Goal: Task Accomplishment & Management: Manage account settings

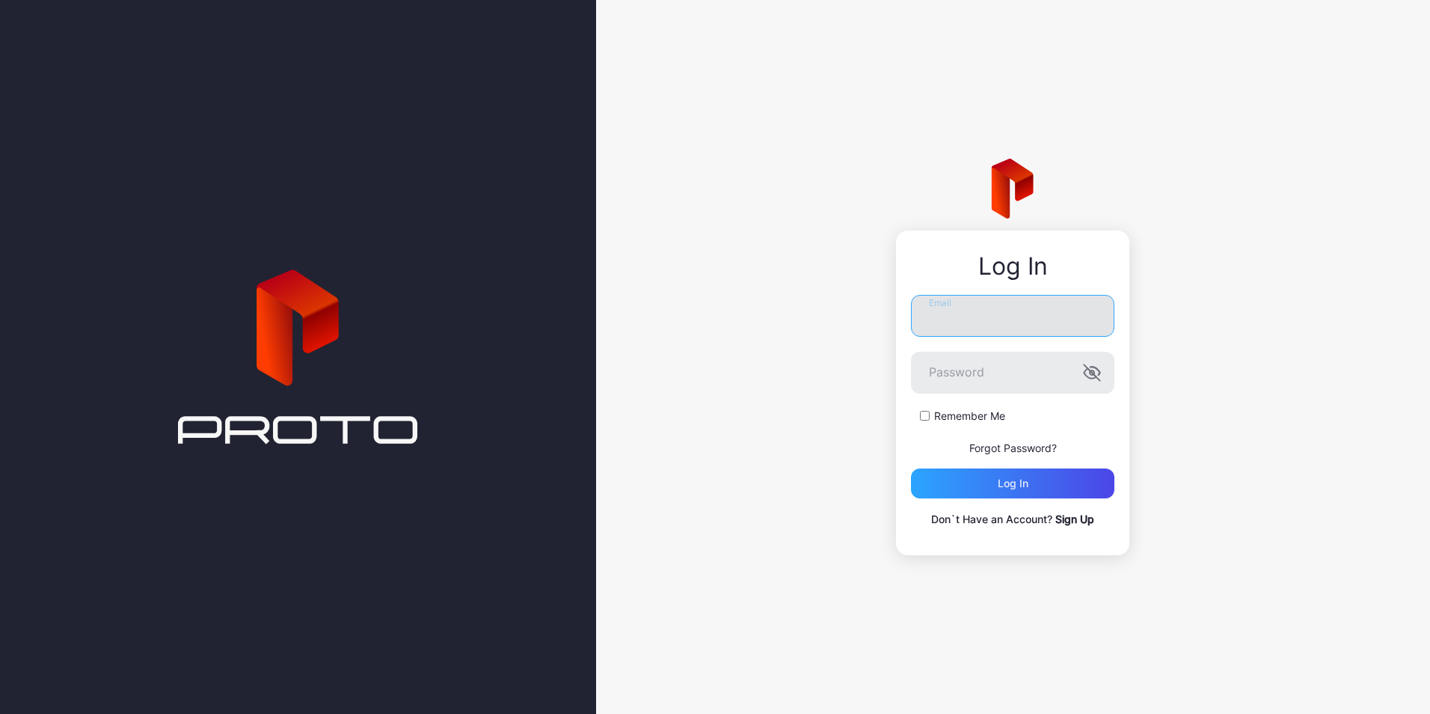
click at [1044, 306] on input "Email" at bounding box center [1012, 316] width 203 height 42
click at [1016, 316] on input "Email" at bounding box center [1012, 316] width 203 height 42
type input "**********"
click at [1016, 478] on div "Log in" at bounding box center [1013, 483] width 31 height 12
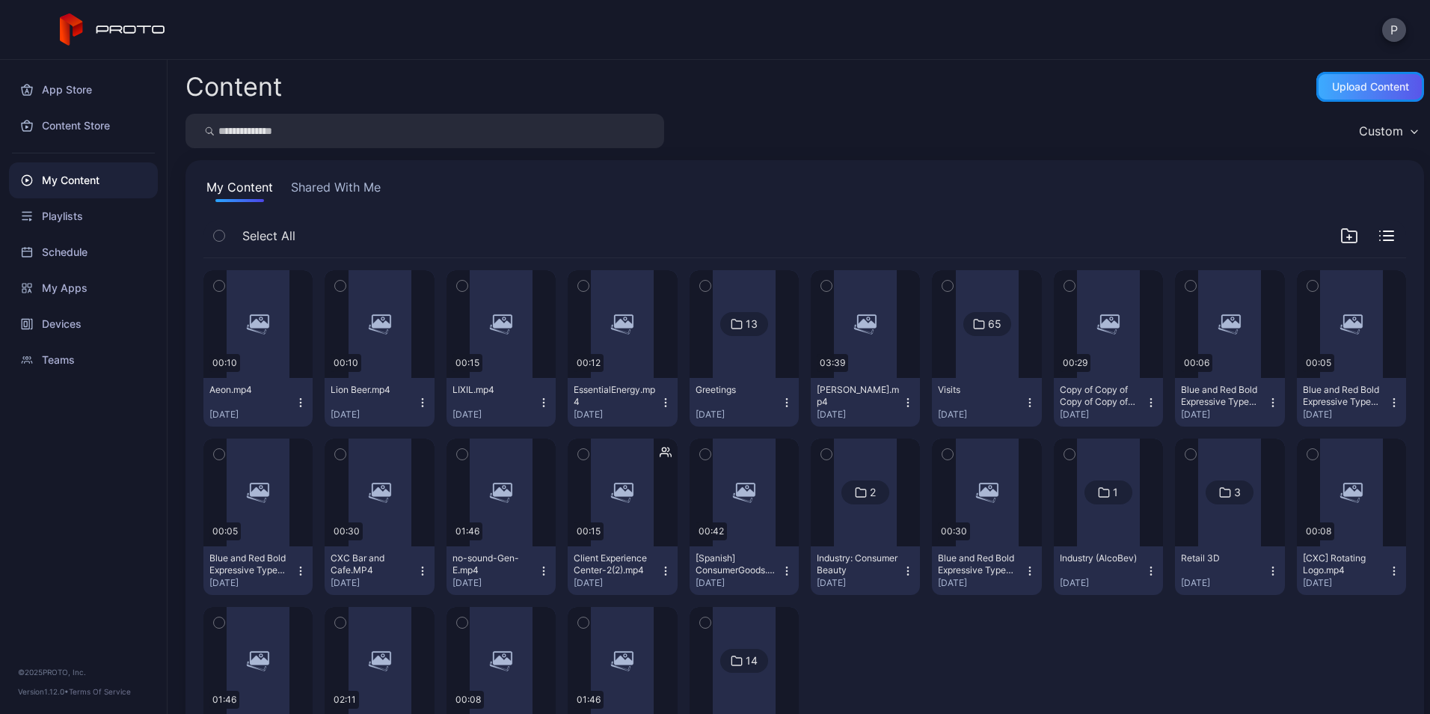
click at [1337, 101] on div "Upload Content" at bounding box center [1370, 87] width 108 height 30
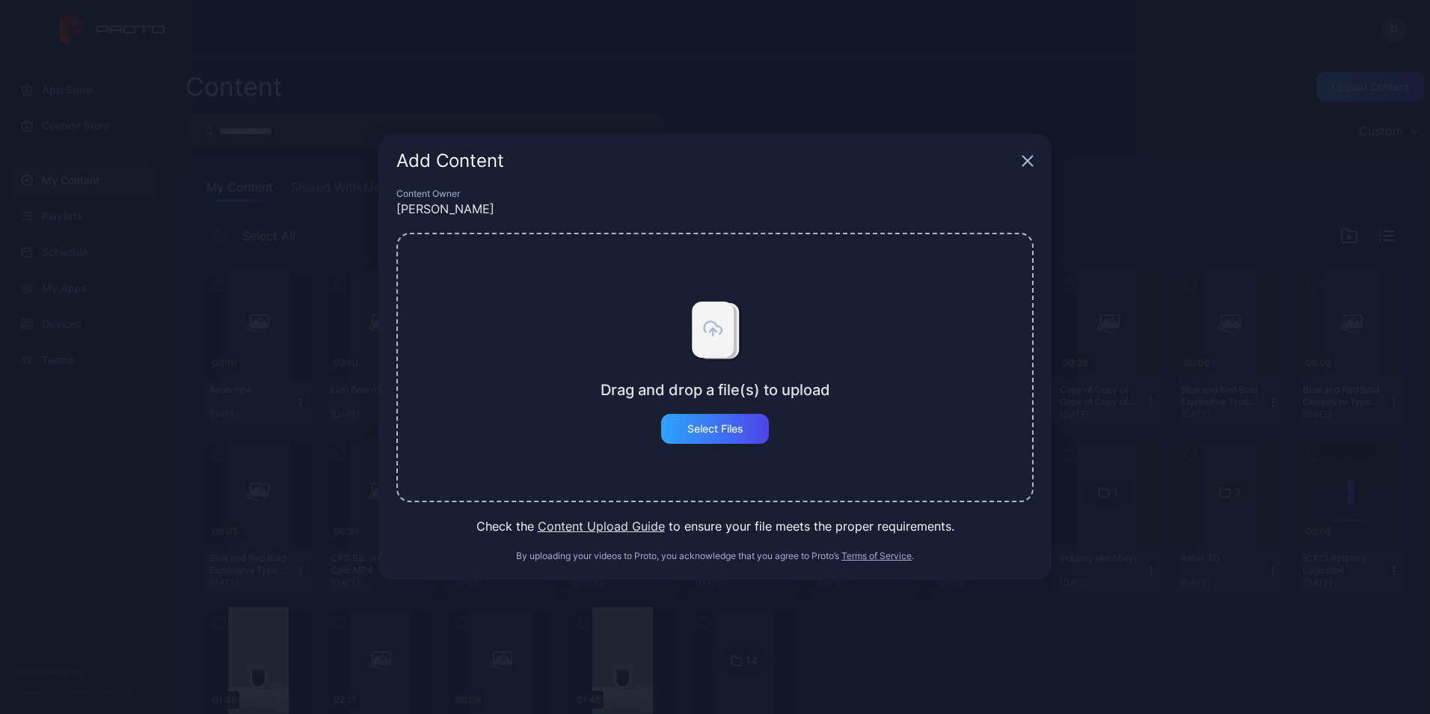
click at [773, 425] on div "Drag and drop a file(s) to upload Select Files" at bounding box center [716, 367] width 230 height 153
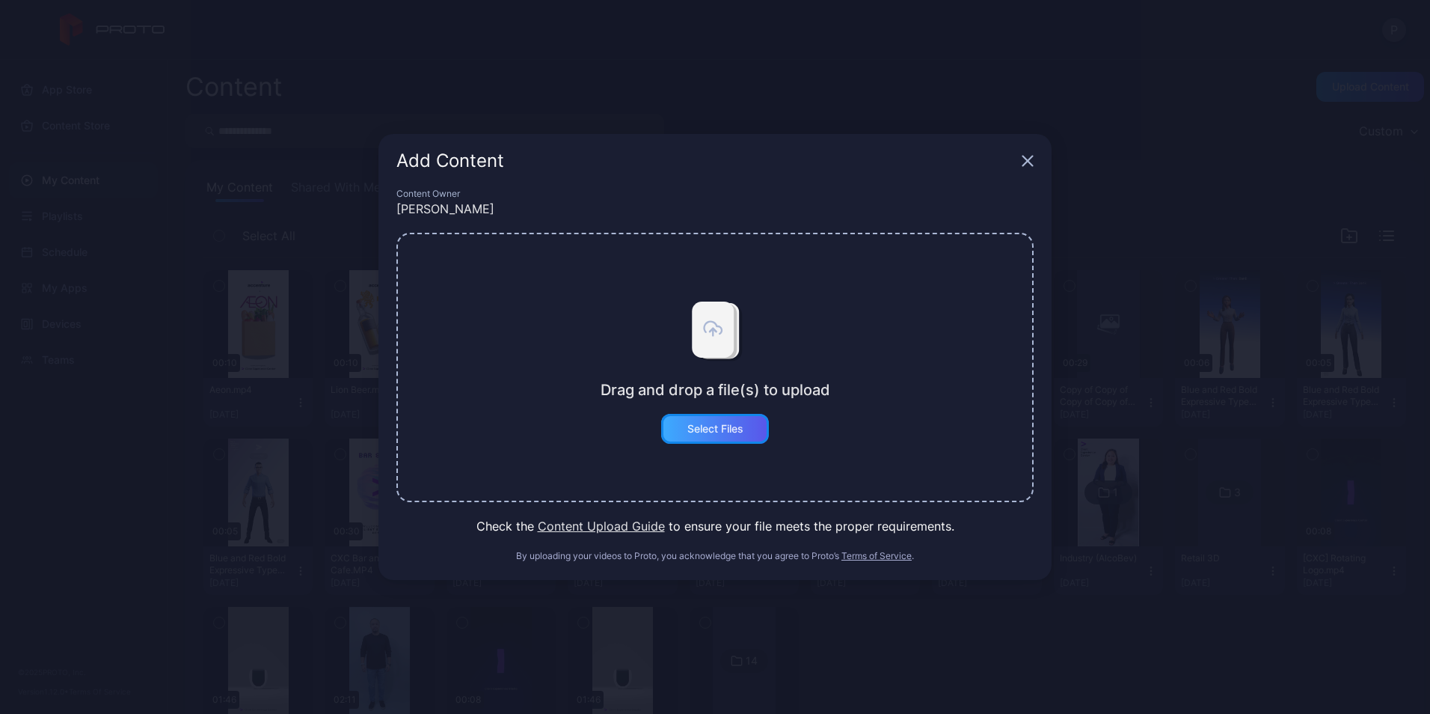
click at [759, 425] on div "Select Files" at bounding box center [715, 429] width 108 height 30
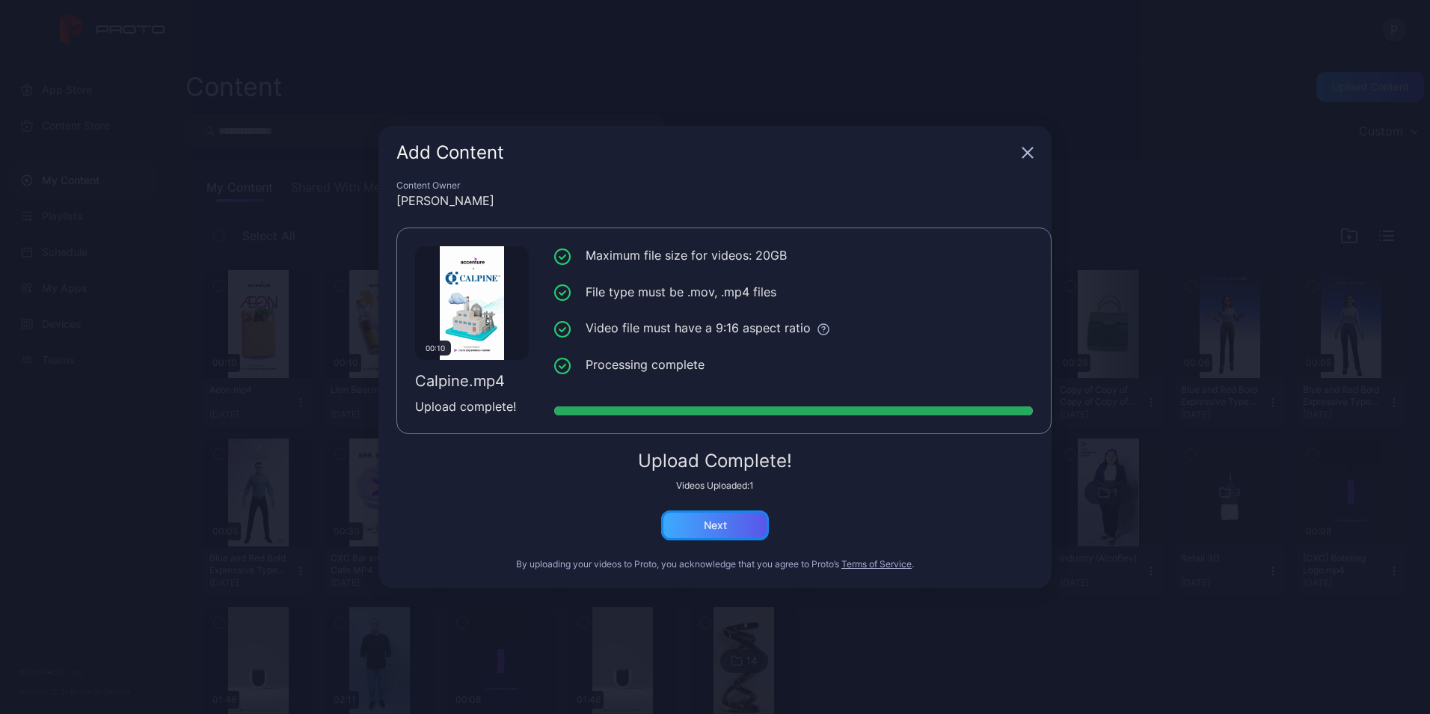
click at [741, 524] on div "Next" at bounding box center [715, 525] width 108 height 30
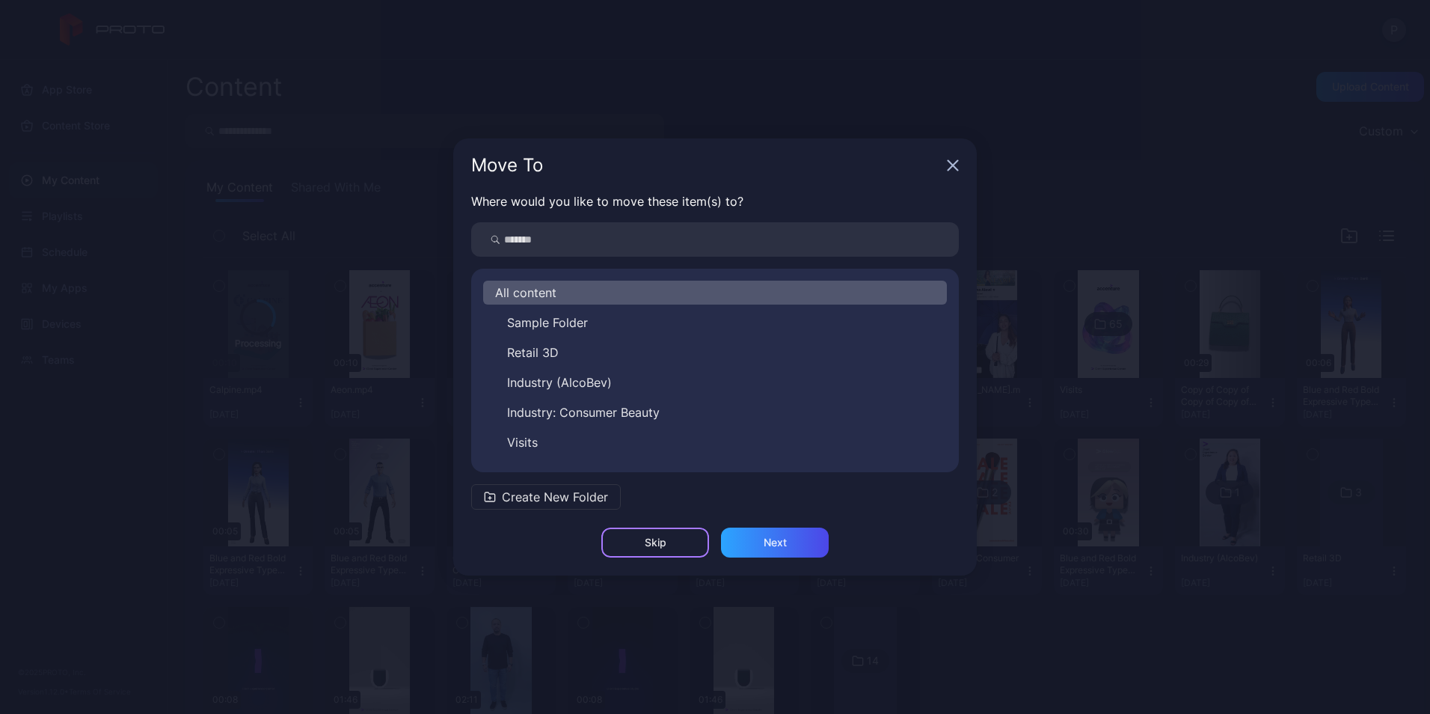
click at [660, 550] on div "Skip" at bounding box center [655, 542] width 108 height 30
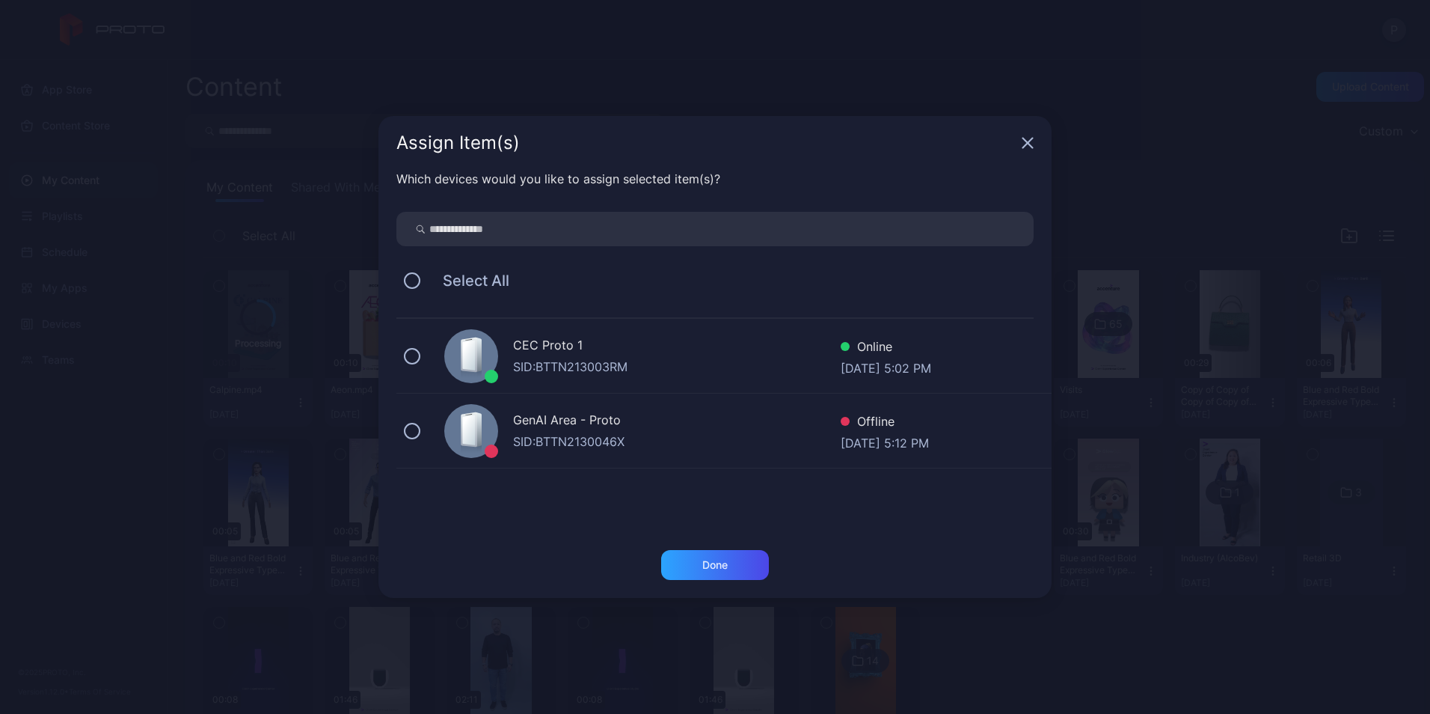
click at [421, 286] on div "Select All" at bounding box center [714, 280] width 637 height 31
click at [405, 274] on button at bounding box center [412, 280] width 16 height 16
click at [691, 554] on div "Done" at bounding box center [715, 565] width 108 height 30
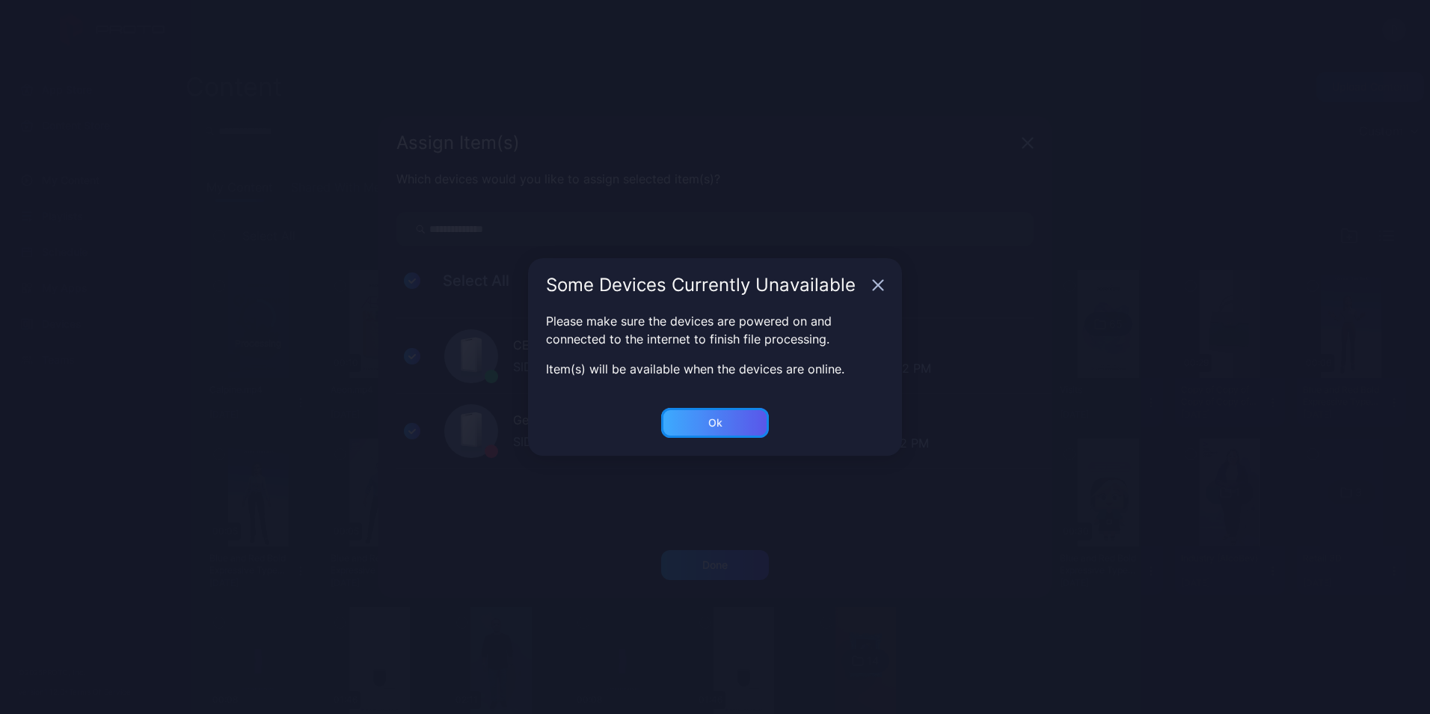
click at [733, 550] on div "Ok" at bounding box center [715, 565] width 108 height 30
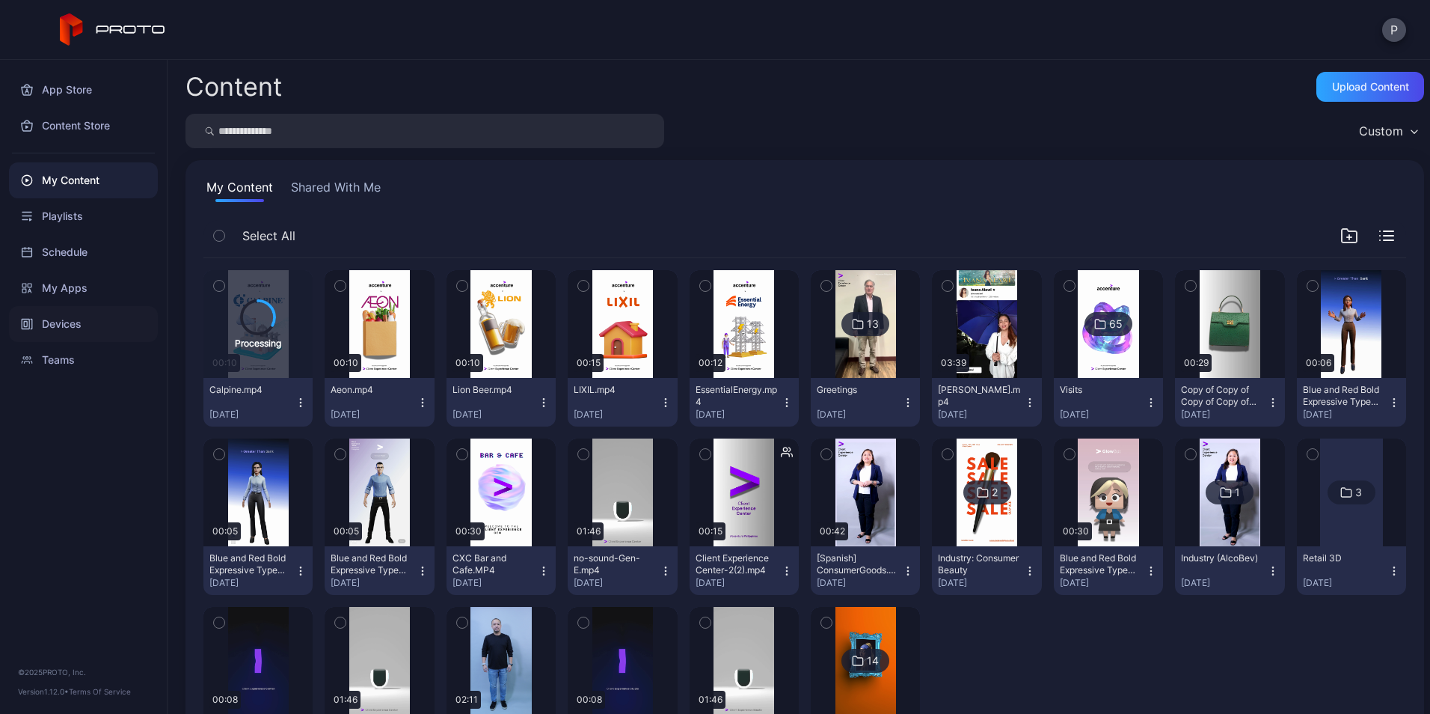
click at [84, 334] on div "Devices" at bounding box center [83, 324] width 149 height 36
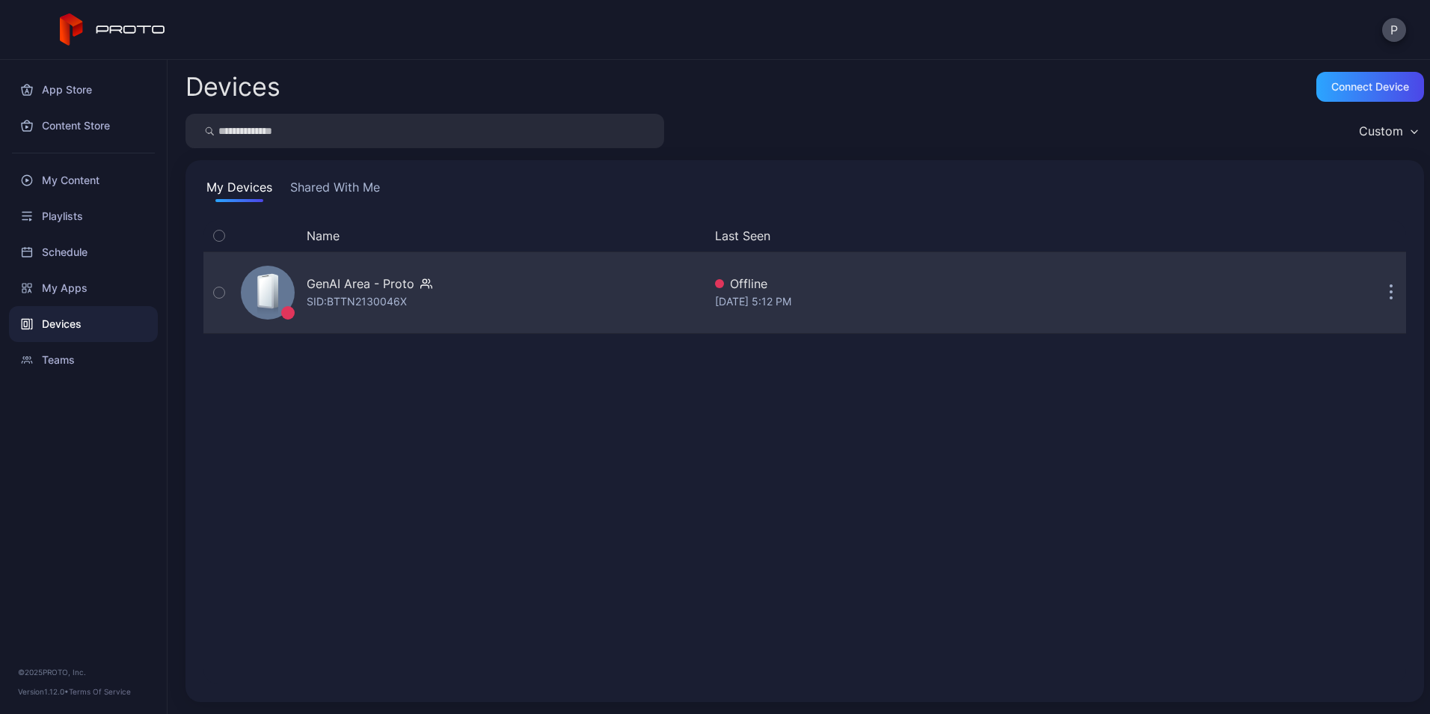
click at [378, 304] on div "SID: BTTN2130046X" at bounding box center [357, 301] width 100 height 18
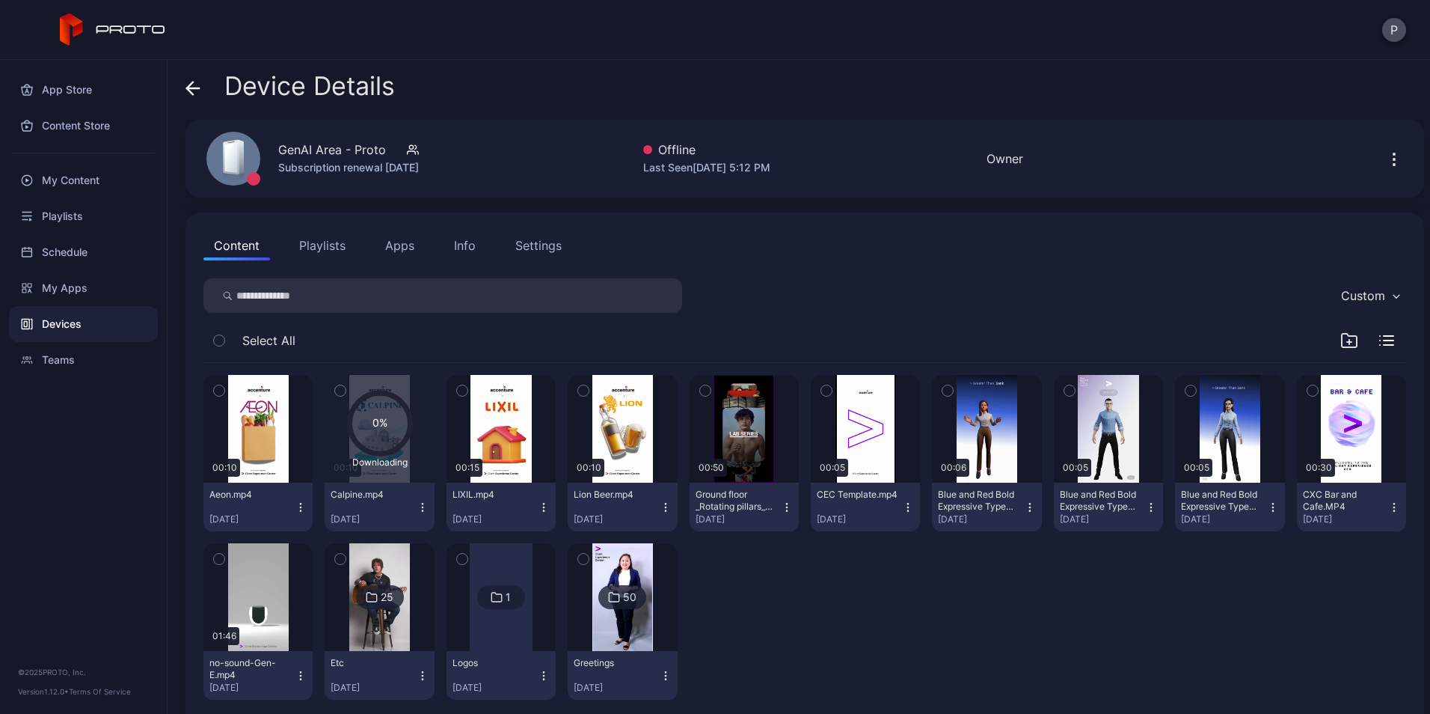
click at [299, 512] on icon "button" at bounding box center [301, 507] width 12 height 12
click at [277, 617] on button "Move To" at bounding box center [257, 610] width 127 height 48
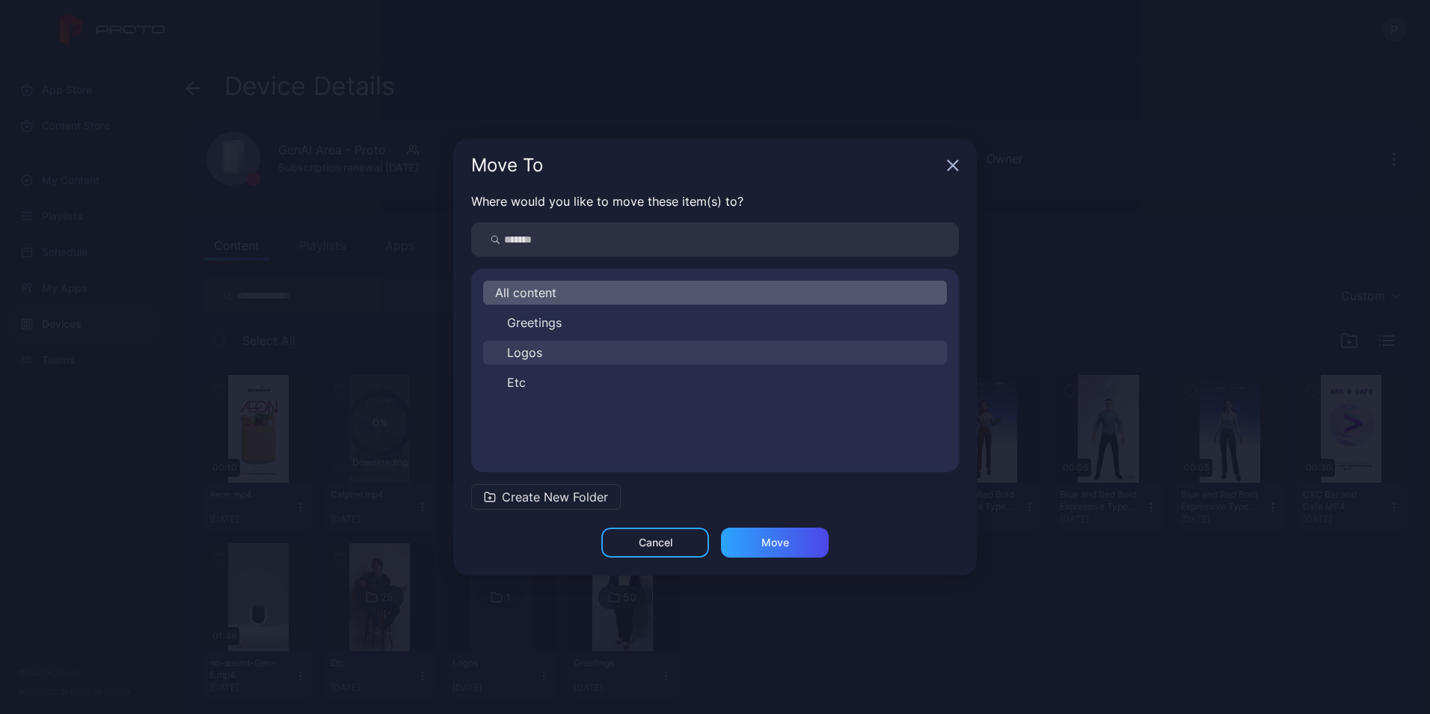
click at [561, 359] on button "Logos" at bounding box center [715, 352] width 464 height 24
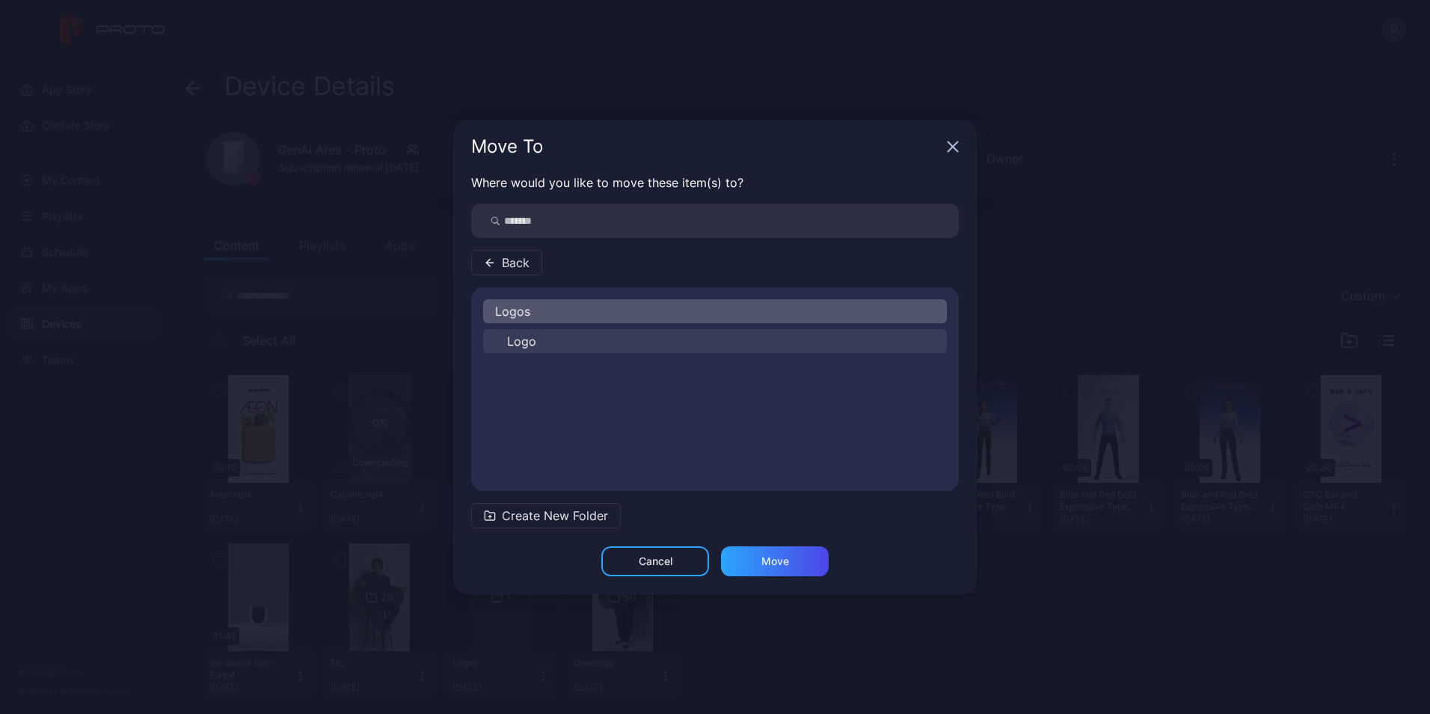
click at [559, 335] on button "Logo" at bounding box center [715, 341] width 464 height 24
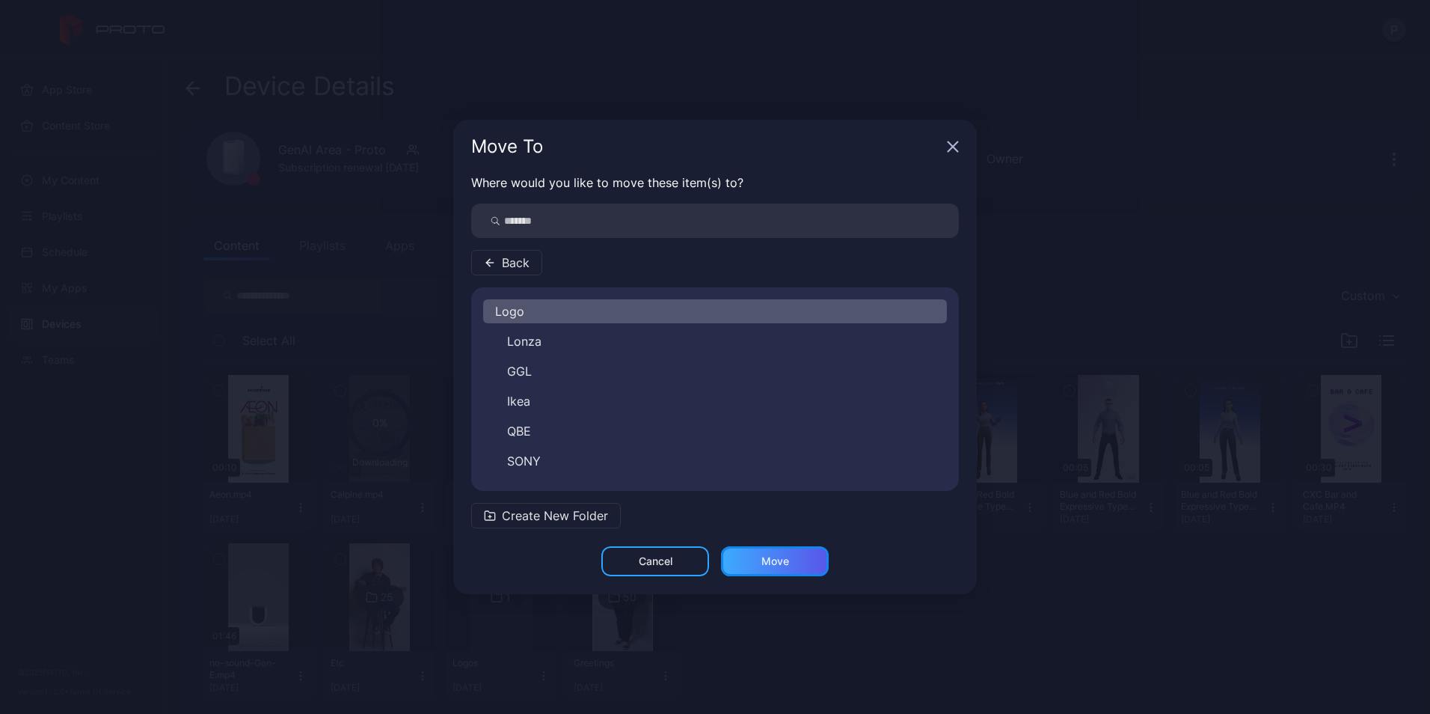
click at [776, 561] on div "Move" at bounding box center [775, 561] width 28 height 12
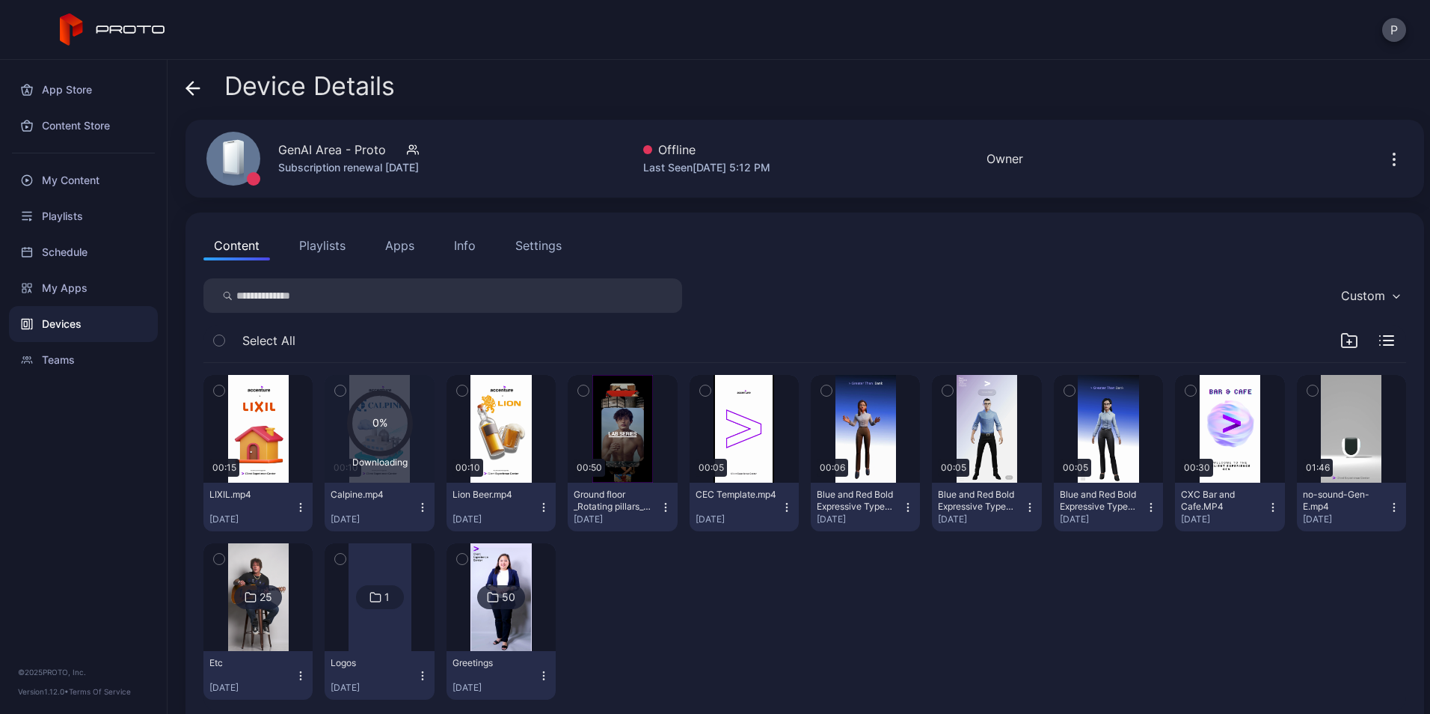
click at [303, 509] on icon "button" at bounding box center [301, 507] width 12 height 12
click at [221, 382] on icon "button" at bounding box center [219, 390] width 10 height 16
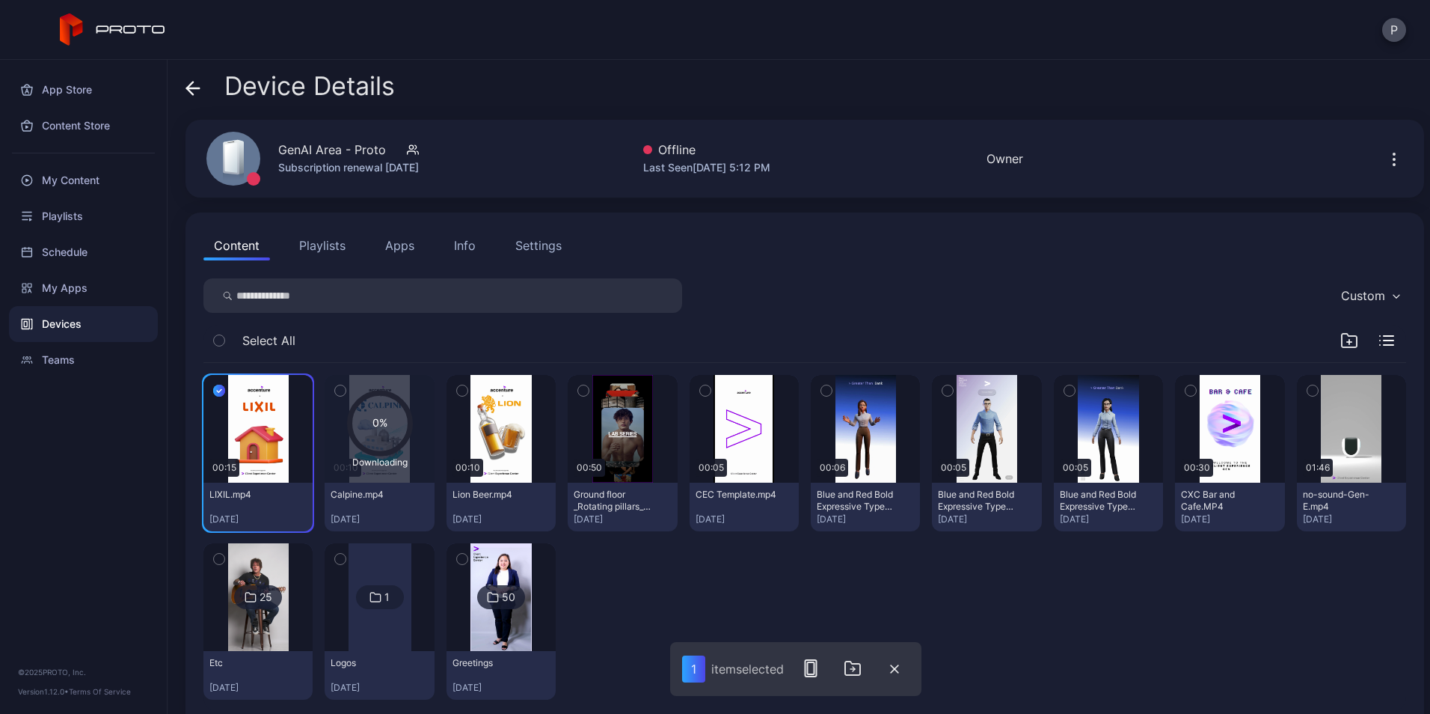
click at [460, 390] on icon "button" at bounding box center [462, 391] width 4 height 2
click at [859, 669] on icon "button" at bounding box center [858, 668] width 2 height 4
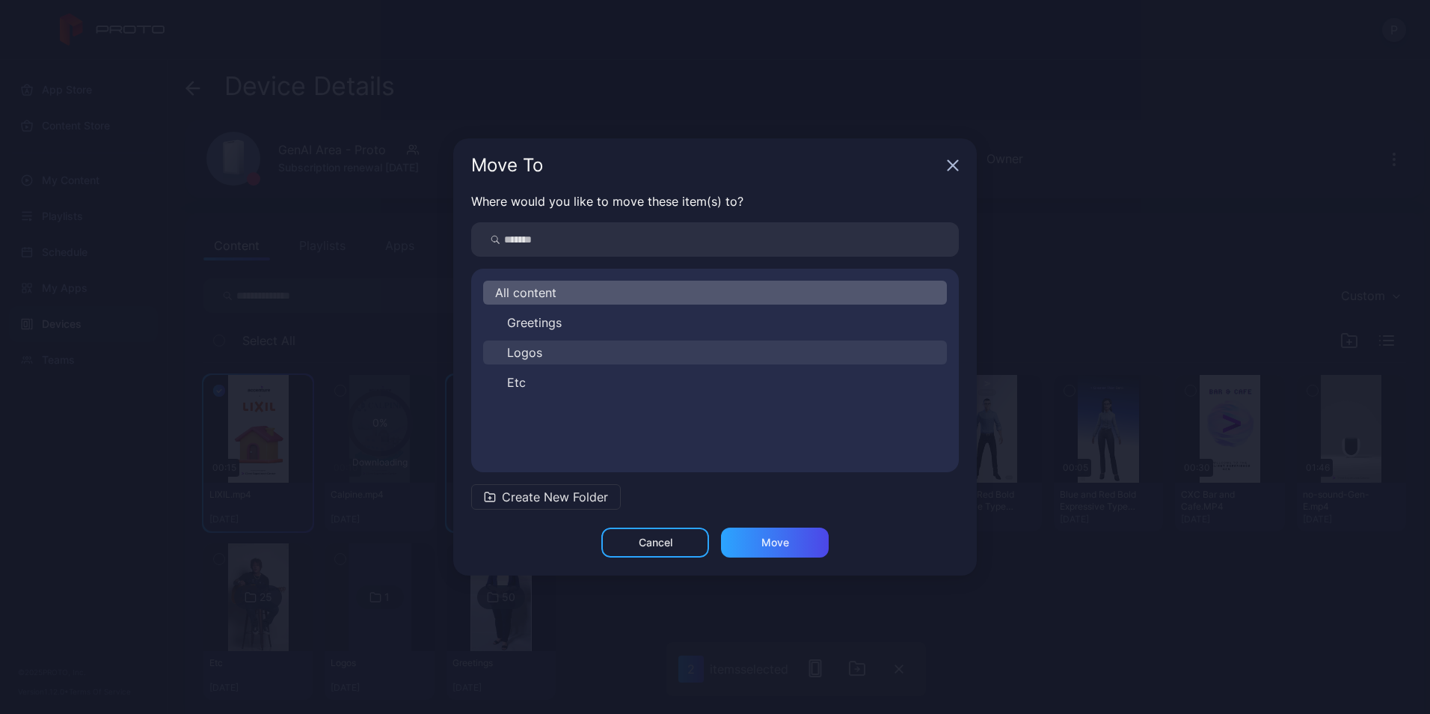
click at [608, 357] on button "Logos" at bounding box center [715, 352] width 464 height 24
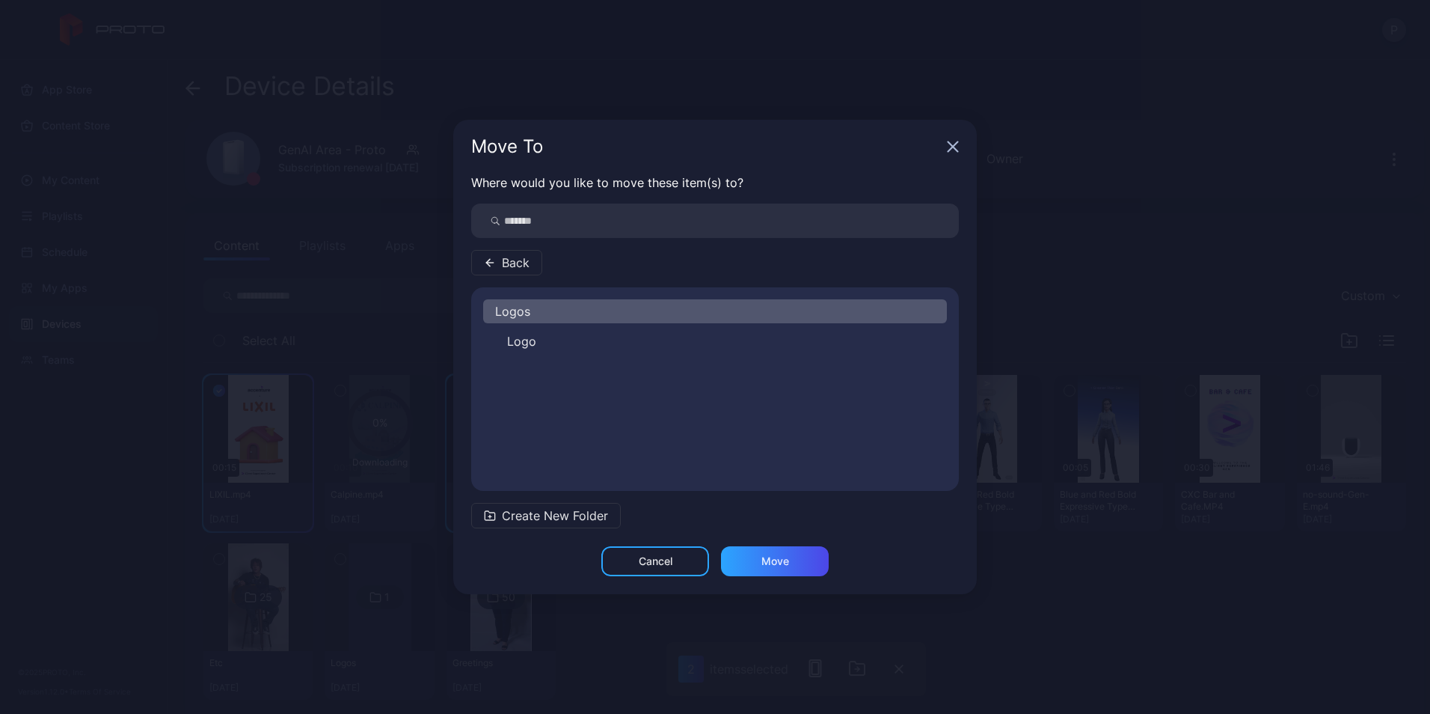
click at [619, 317] on div "Logos" at bounding box center [715, 311] width 464 height 24
click at [607, 331] on button "Logo" at bounding box center [715, 341] width 464 height 24
click at [766, 568] on div "Move" at bounding box center [775, 561] width 108 height 30
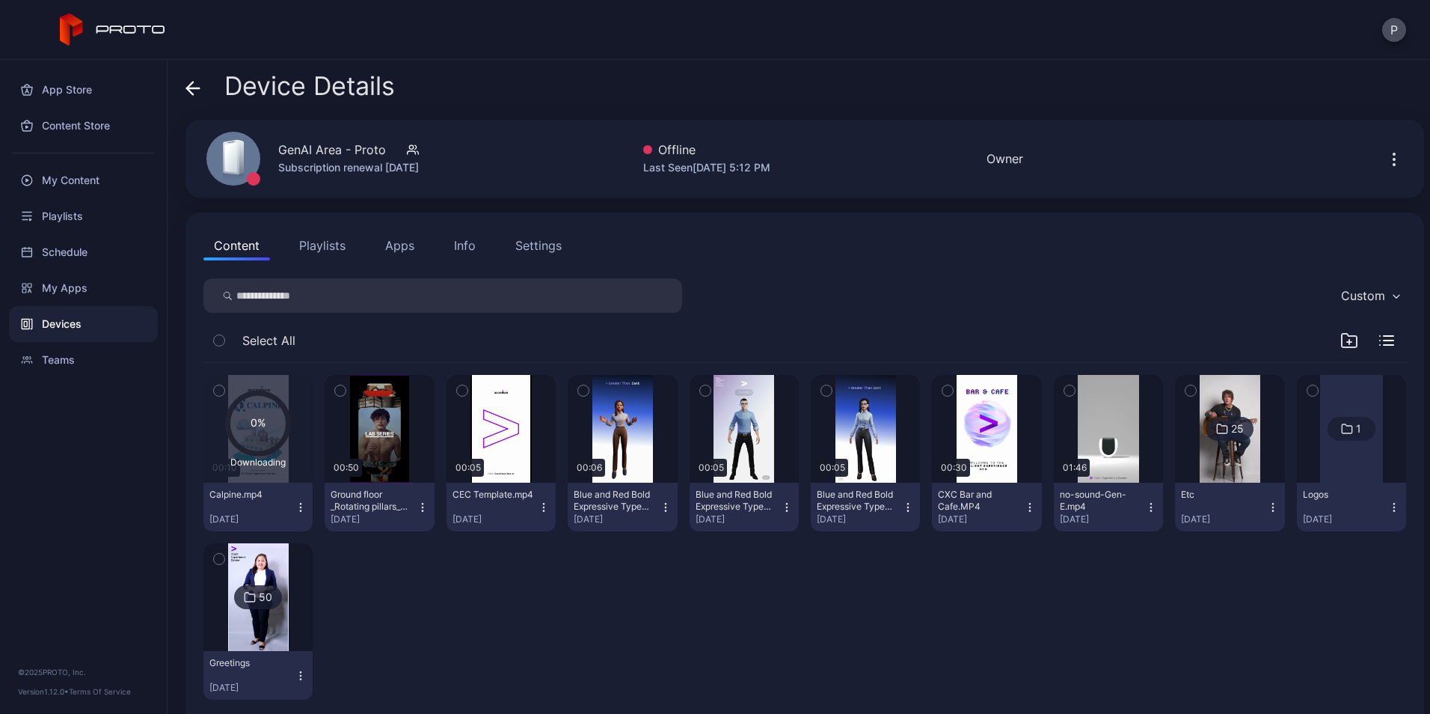
click at [205, 94] on div "Device Details" at bounding box center [289, 90] width 209 height 36
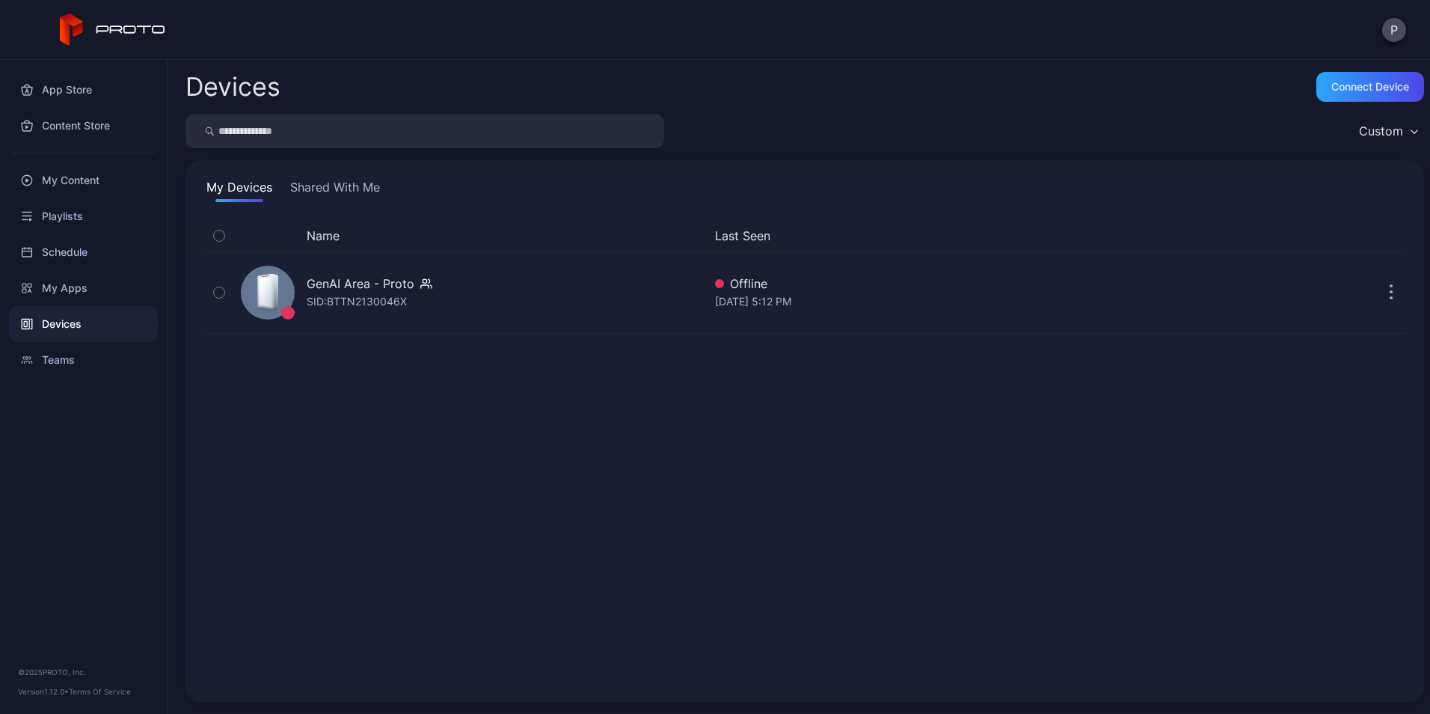
click at [302, 180] on button "Shared With Me" at bounding box center [335, 190] width 96 height 24
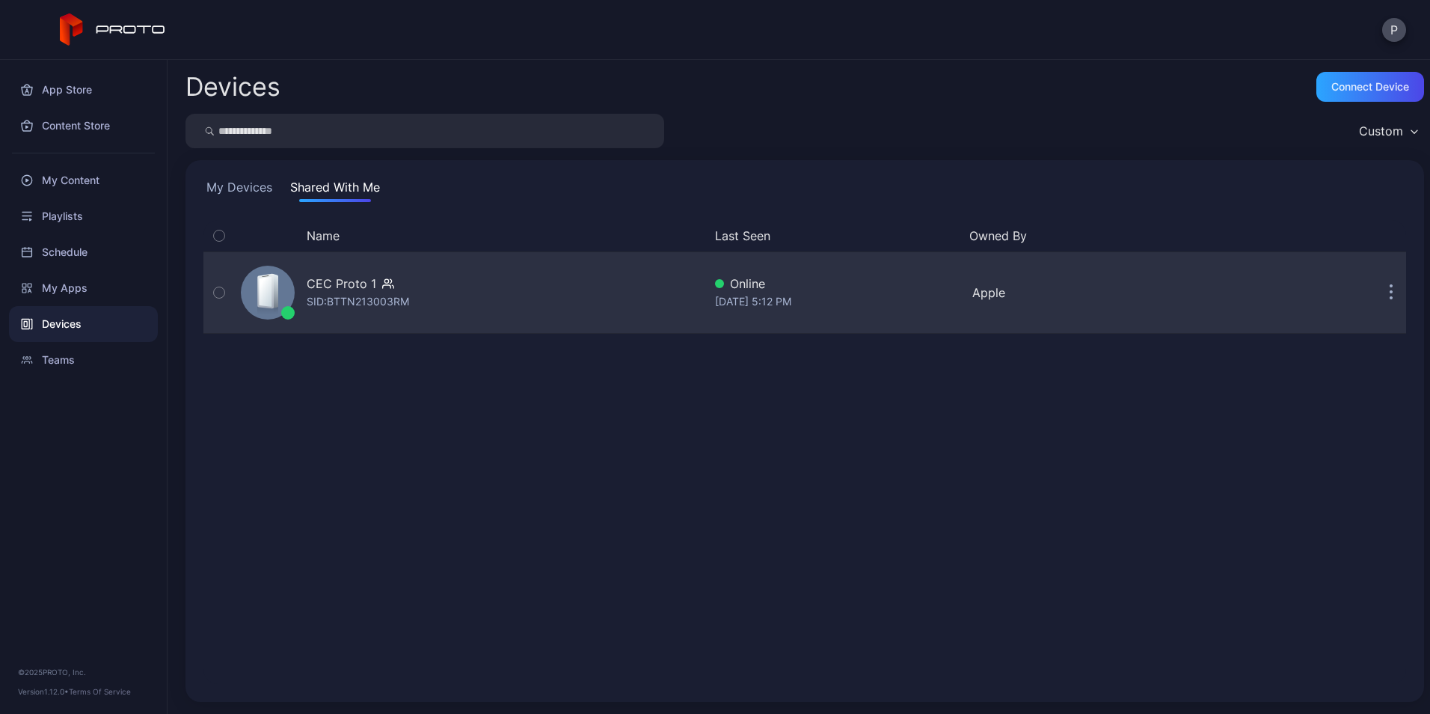
click at [542, 280] on div "CEC Proto 1 SID: BTTN213003RM" at bounding box center [469, 292] width 468 height 75
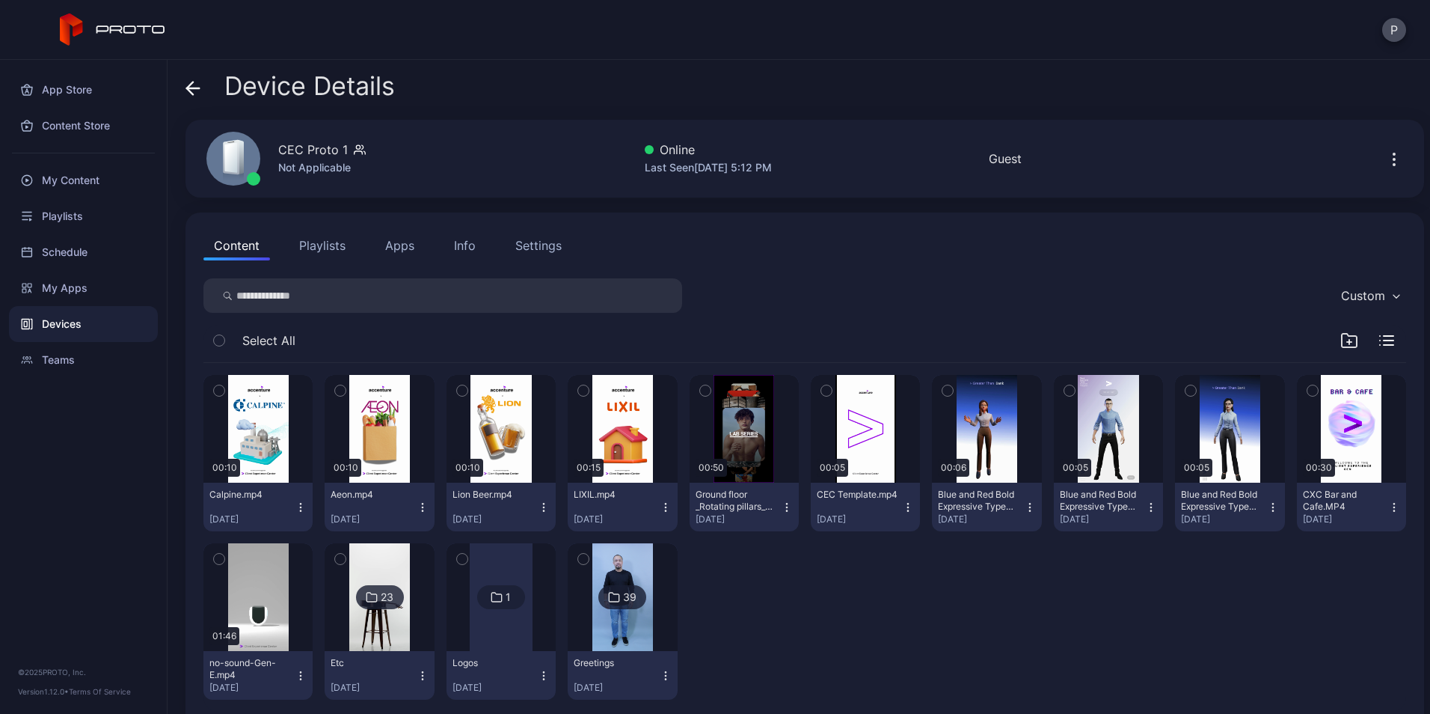
click at [341, 390] on icon "button" at bounding box center [340, 390] width 10 height 16
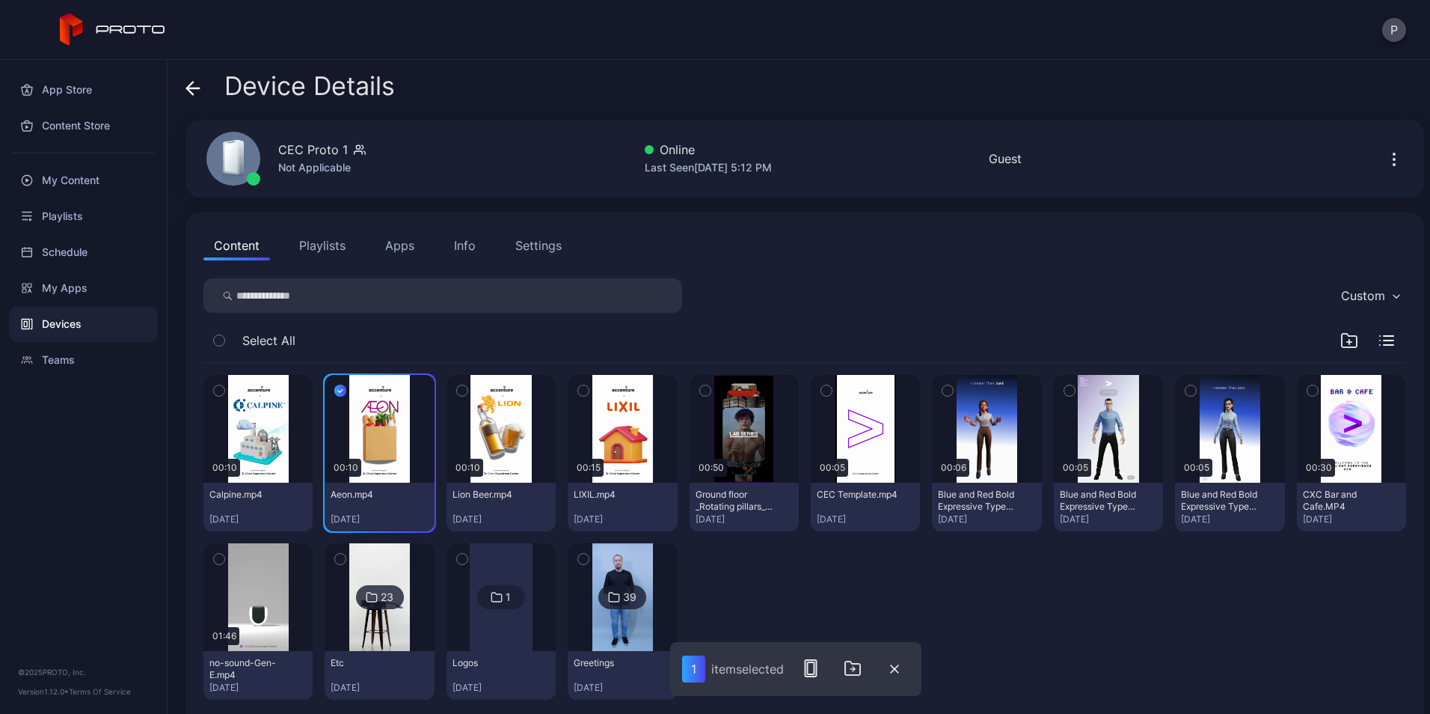
click at [465, 387] on button "button" at bounding box center [462, 390] width 31 height 31
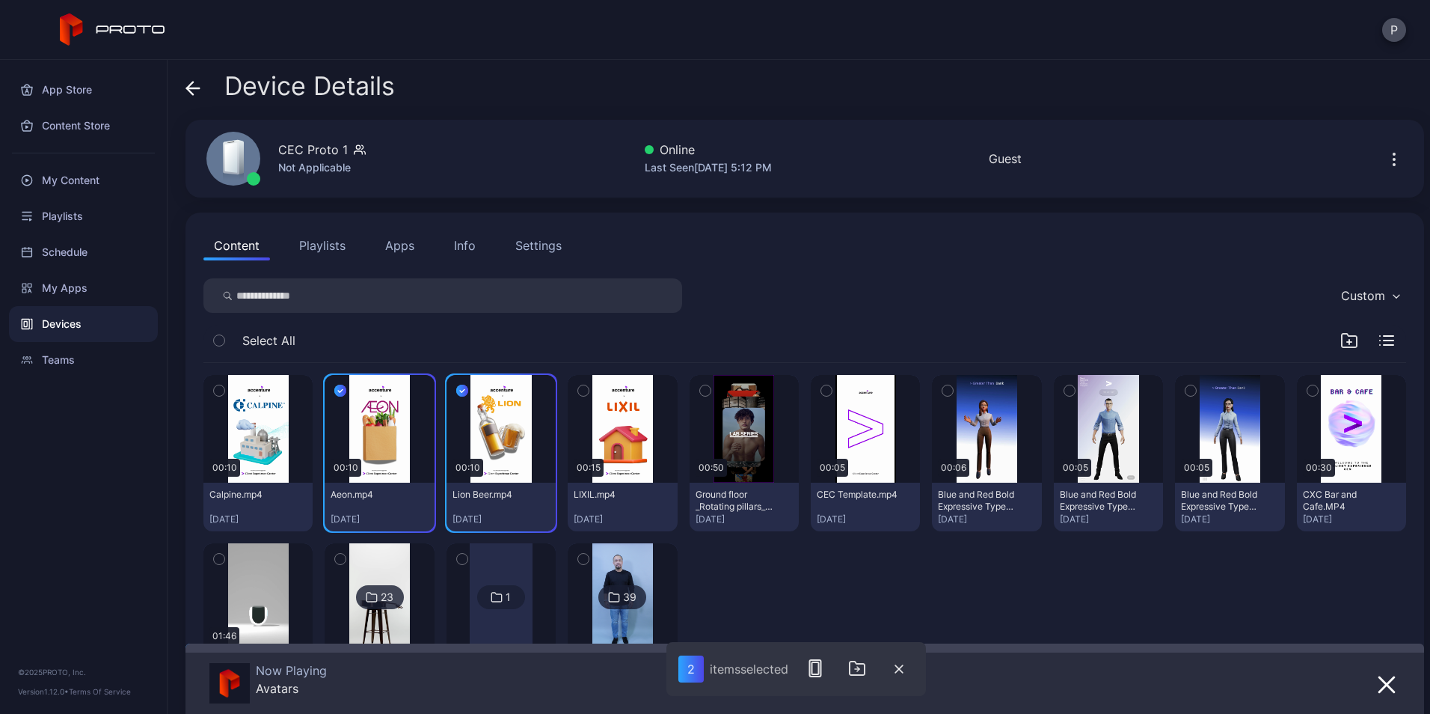
click at [584, 396] on button "button" at bounding box center [583, 390] width 31 height 31
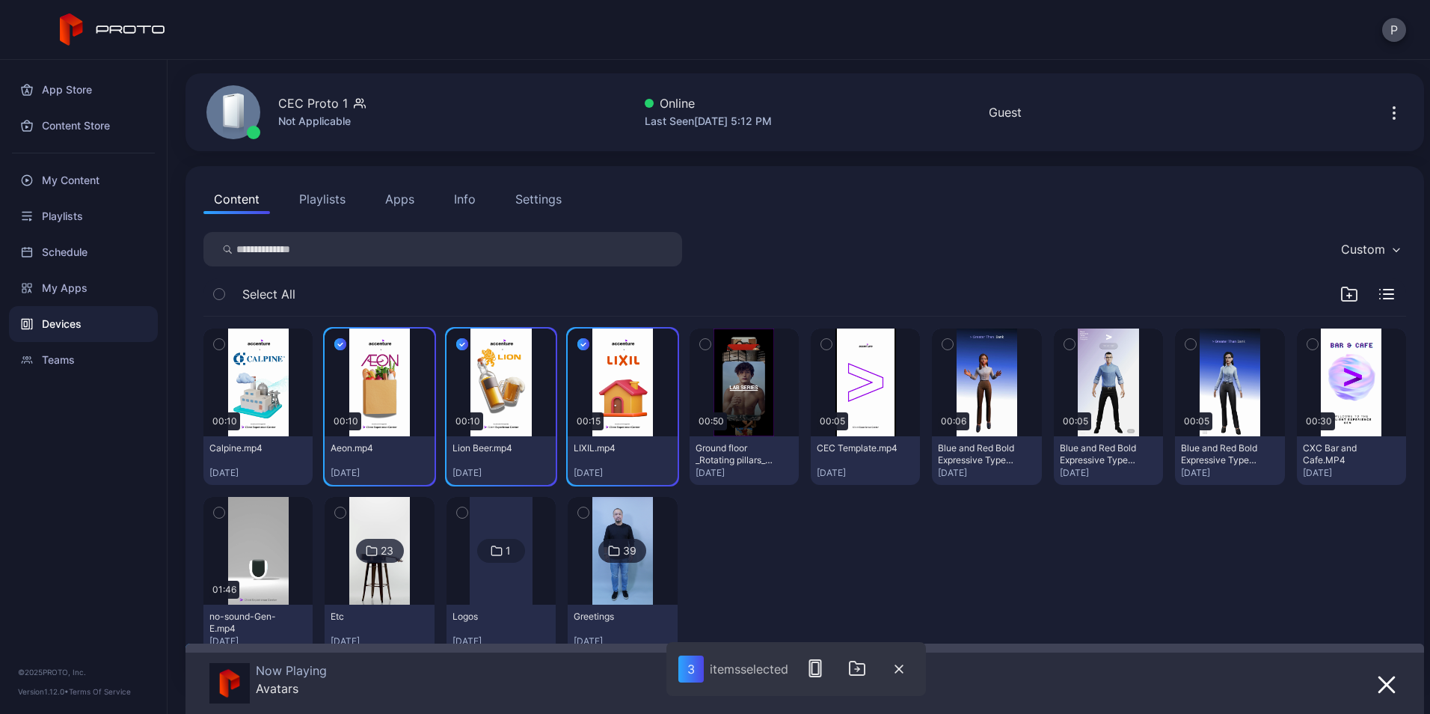
scroll to position [98, 0]
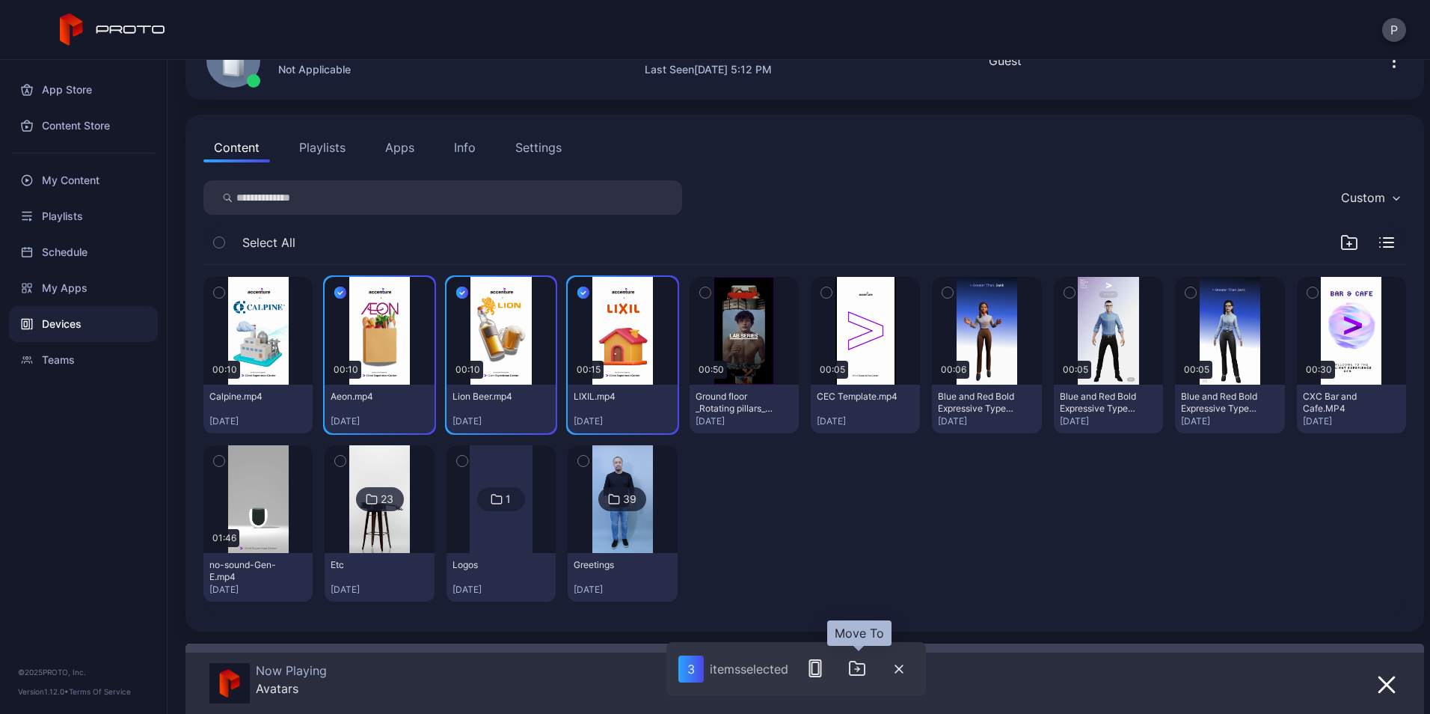
click at [862, 665] on icon "button" at bounding box center [857, 668] width 18 height 18
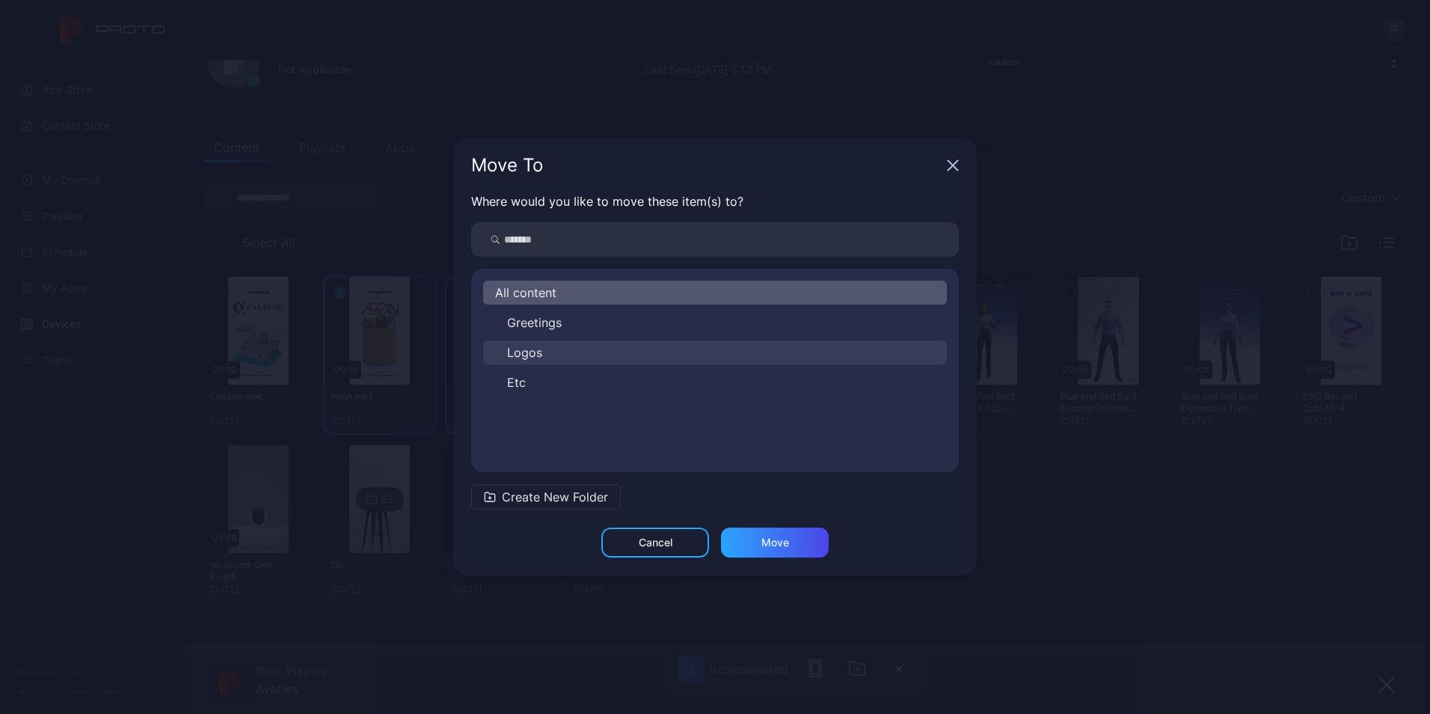
click at [593, 359] on button "Logos" at bounding box center [715, 352] width 464 height 24
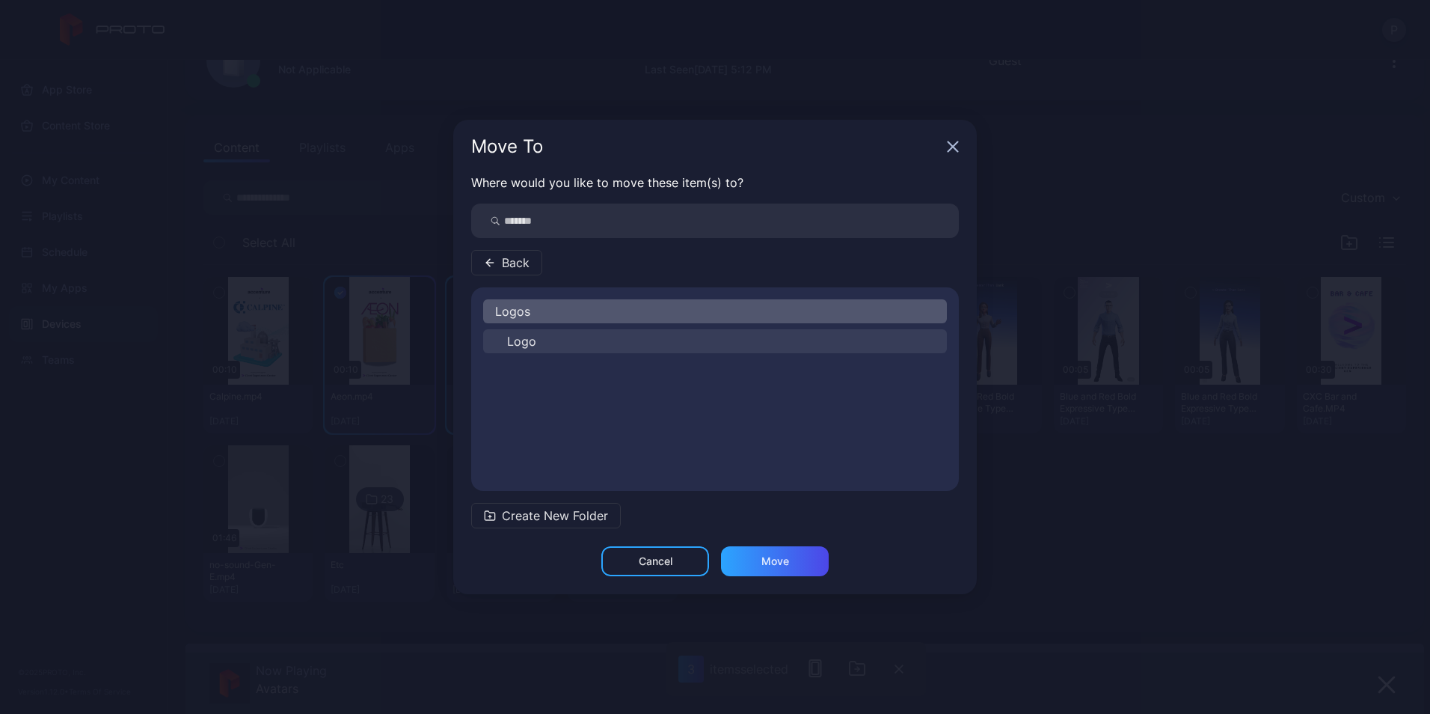
click at [599, 334] on button "Logo" at bounding box center [715, 341] width 464 height 24
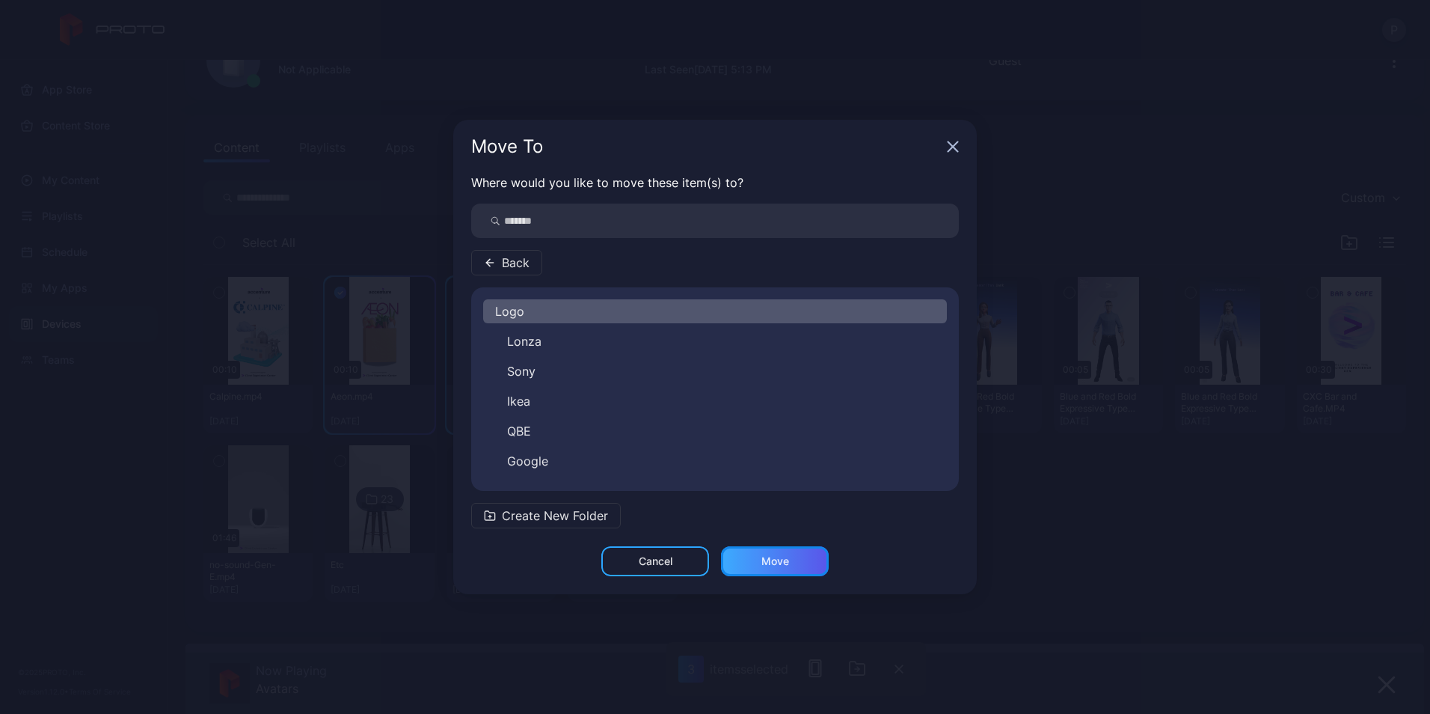
click at [764, 561] on div "Move" at bounding box center [775, 561] width 28 height 12
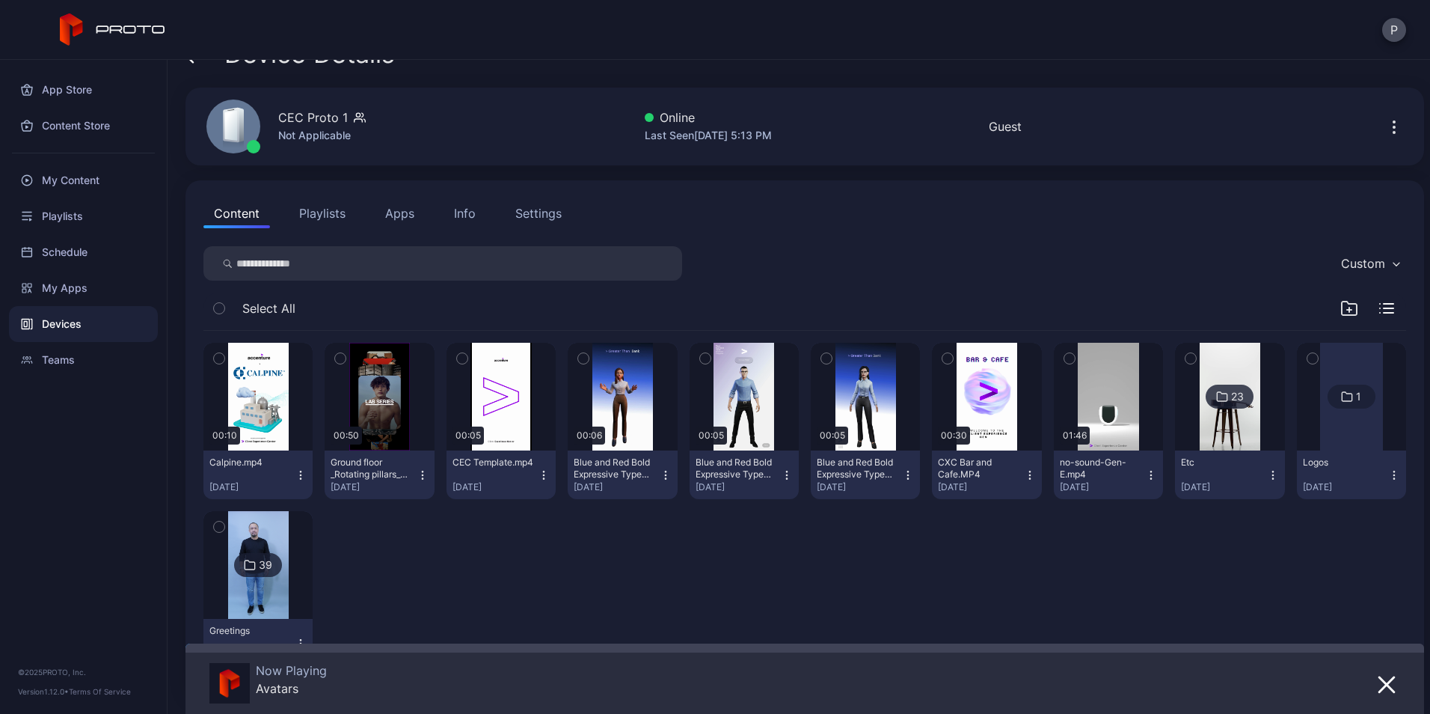
scroll to position [0, 0]
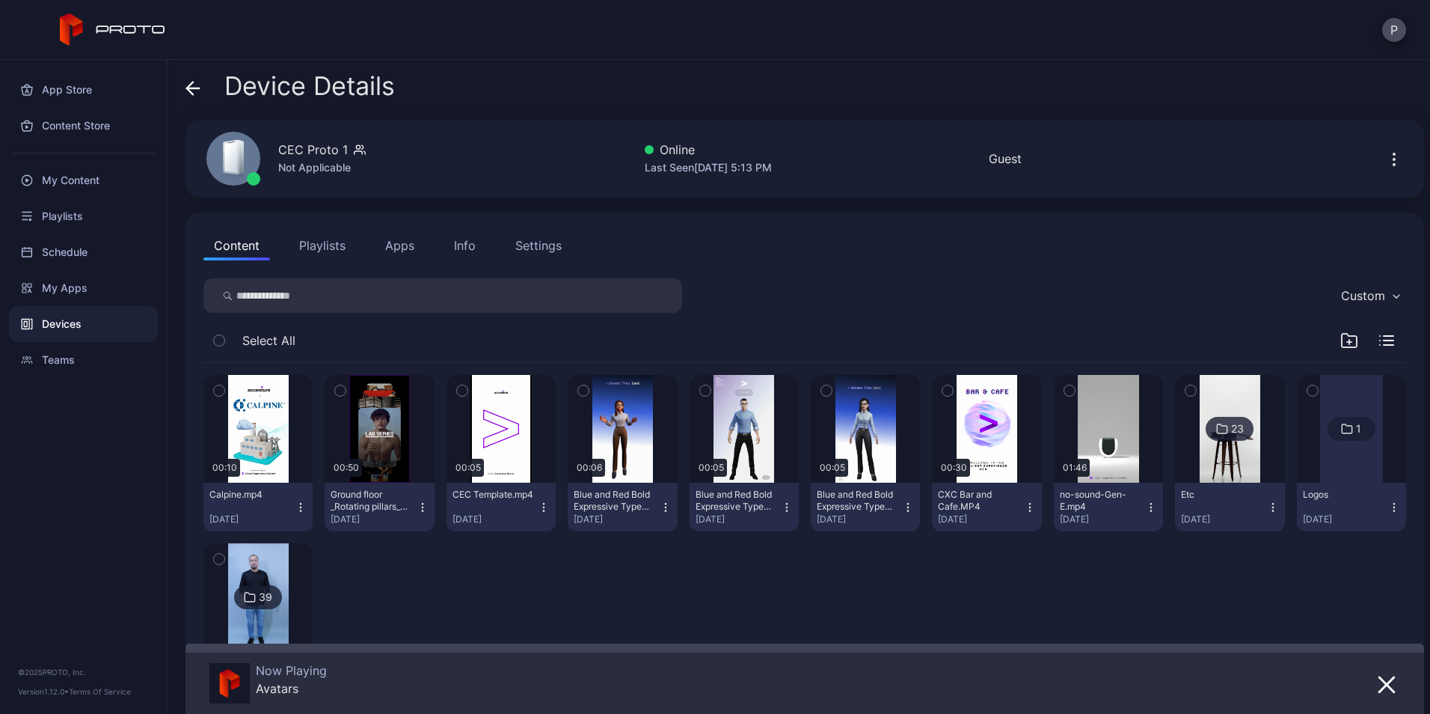
click at [188, 85] on icon at bounding box center [192, 88] width 15 height 15
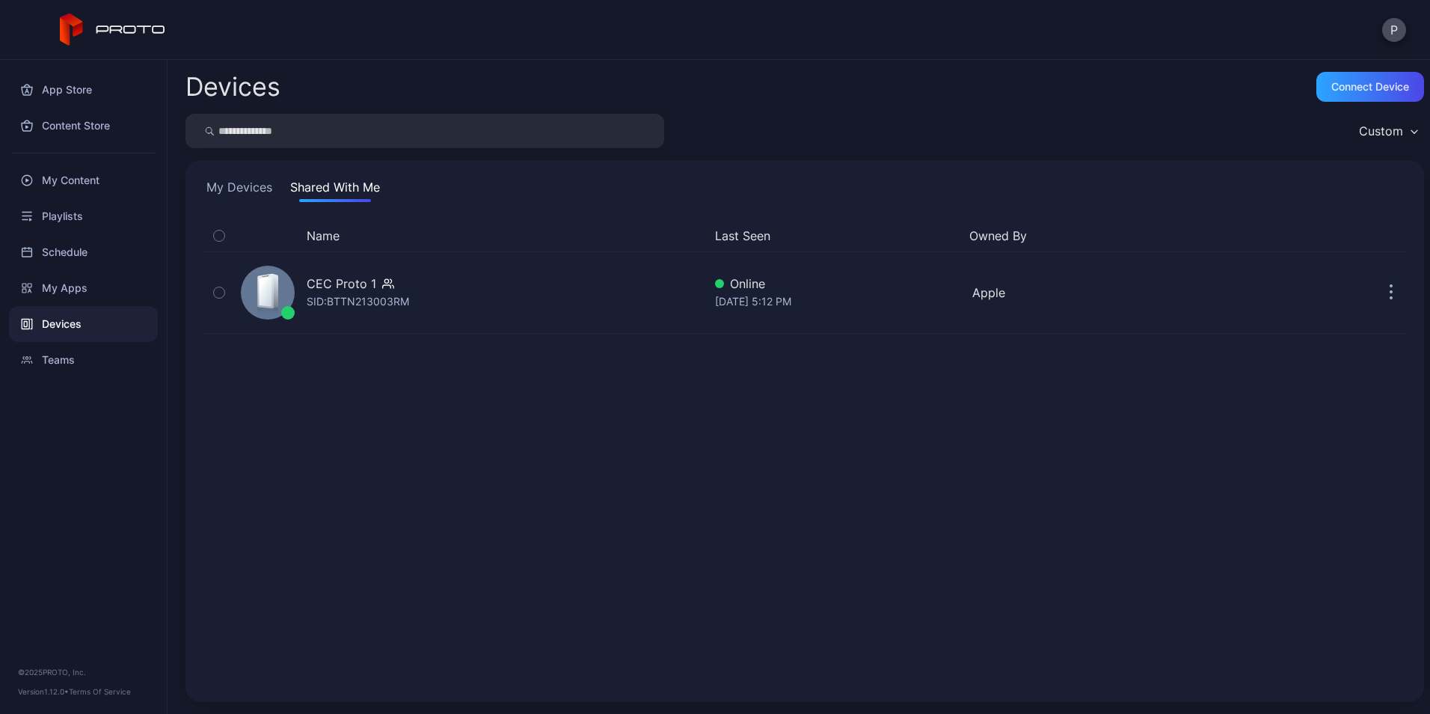
click at [225, 183] on button "My Devices" at bounding box center [239, 190] width 72 height 24
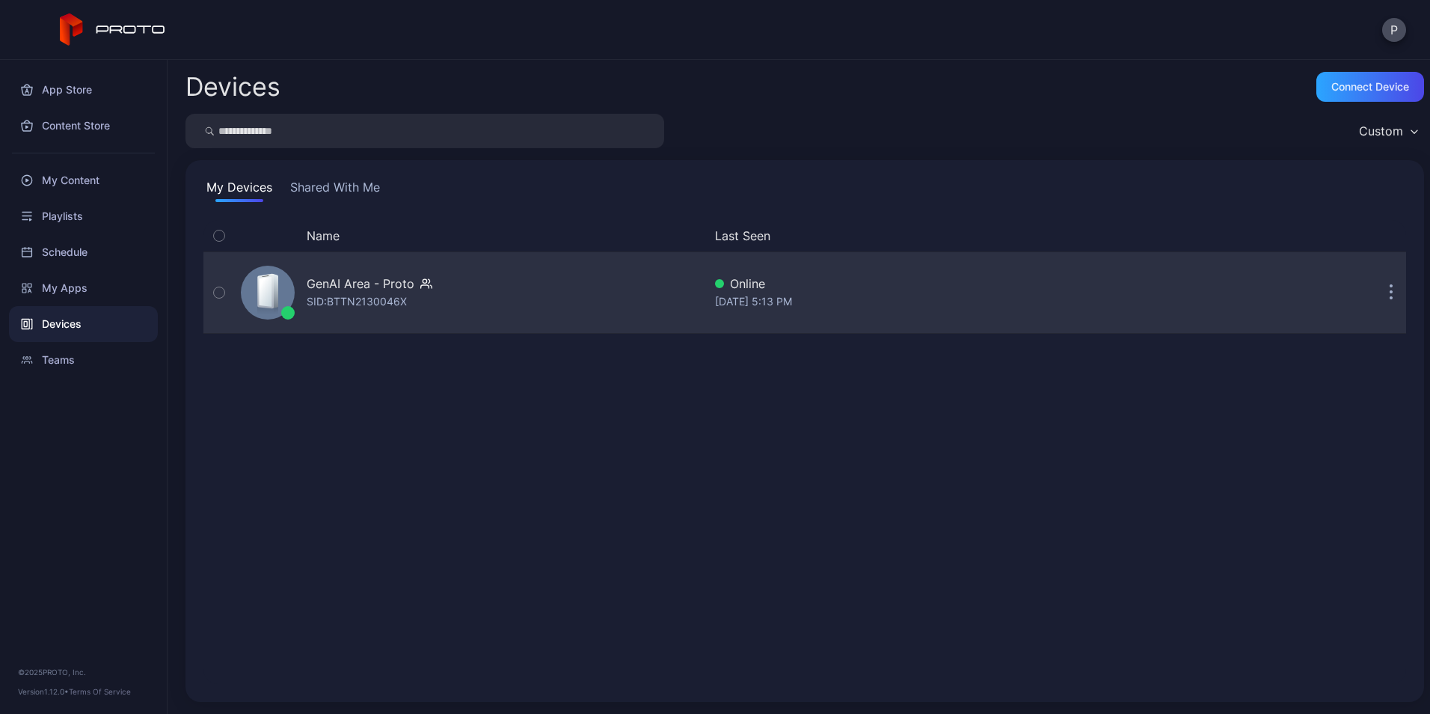
click at [468, 313] on div "GenAI Area - Proto SID: BTTN2130046X" at bounding box center [469, 292] width 468 height 75
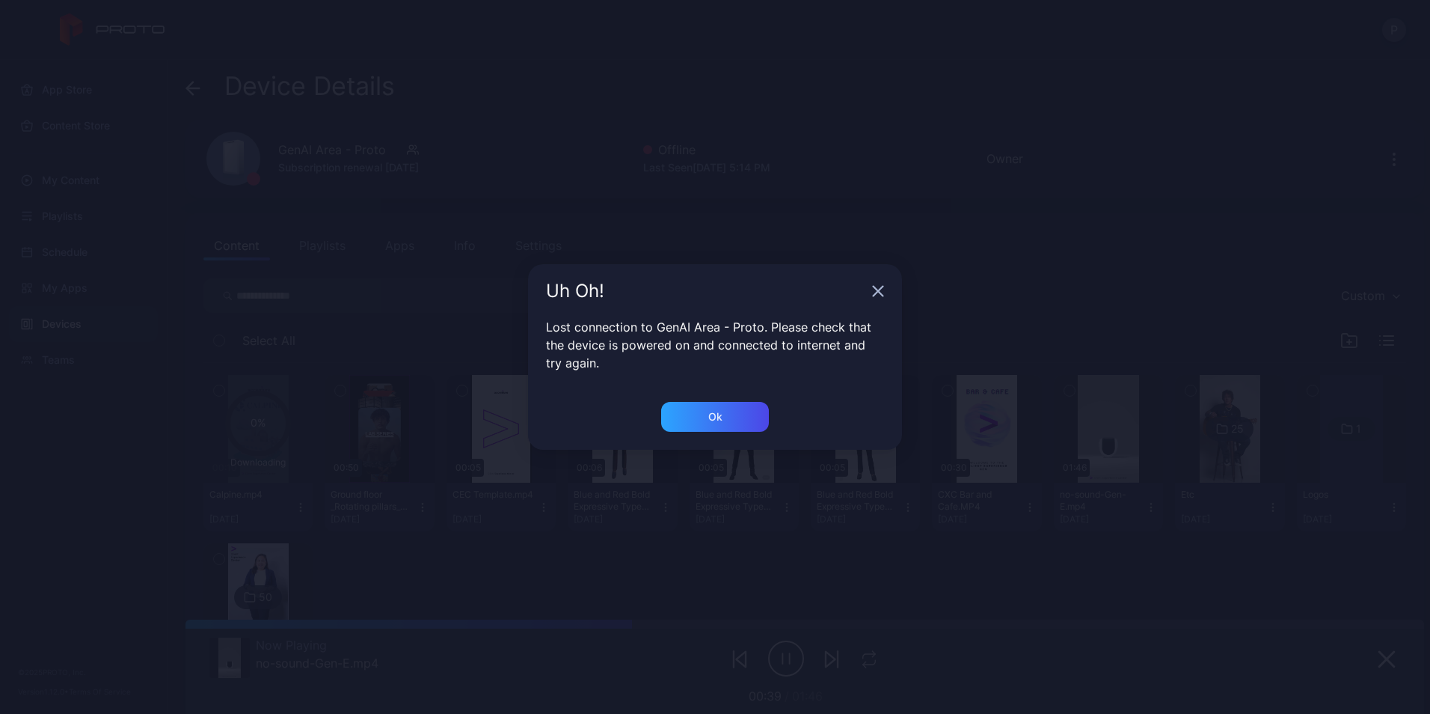
click at [886, 289] on div "Uh Oh!" at bounding box center [715, 291] width 374 height 54
click at [877, 283] on div "Uh Oh!" at bounding box center [715, 291] width 374 height 54
click at [877, 285] on icon "button" at bounding box center [878, 291] width 12 height 12
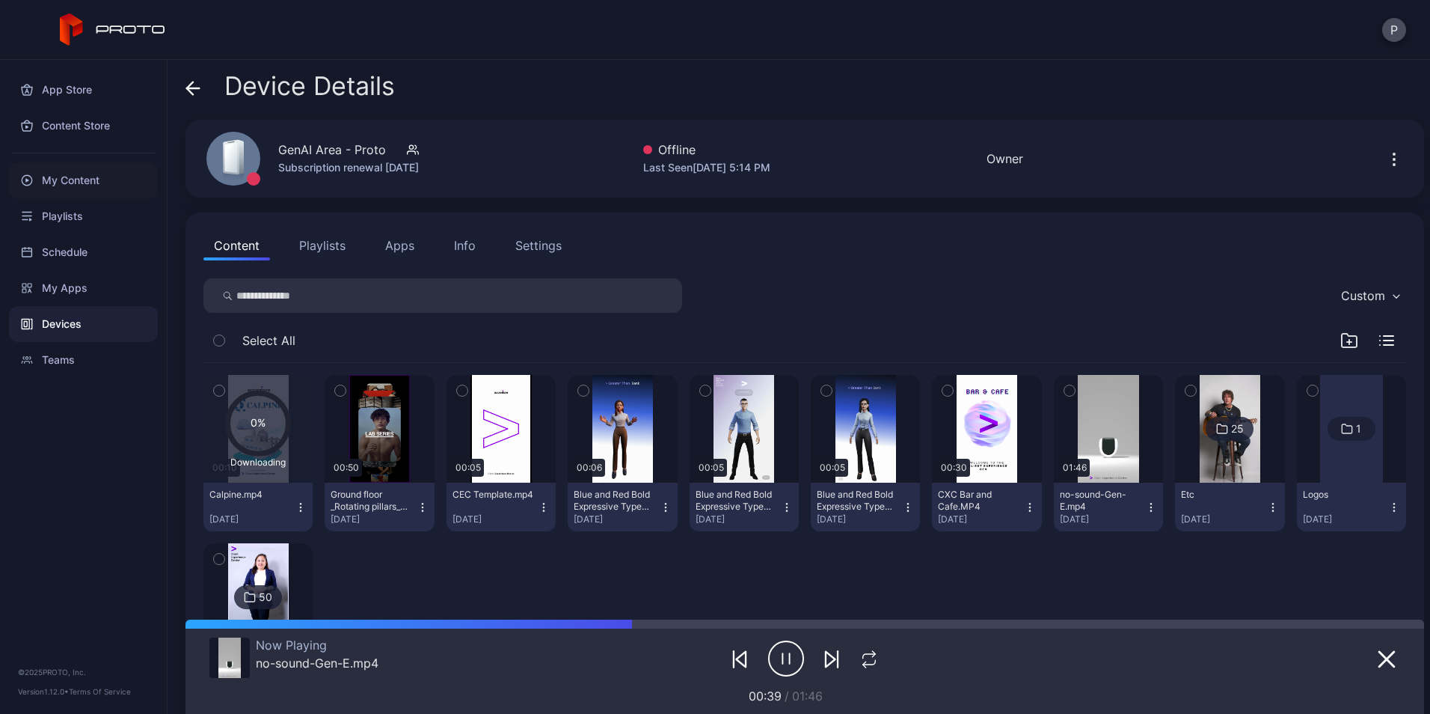
click at [72, 176] on div "My Content" at bounding box center [83, 180] width 149 height 36
